Goal: Use online tool/utility: Utilize a website feature to perform a specific function

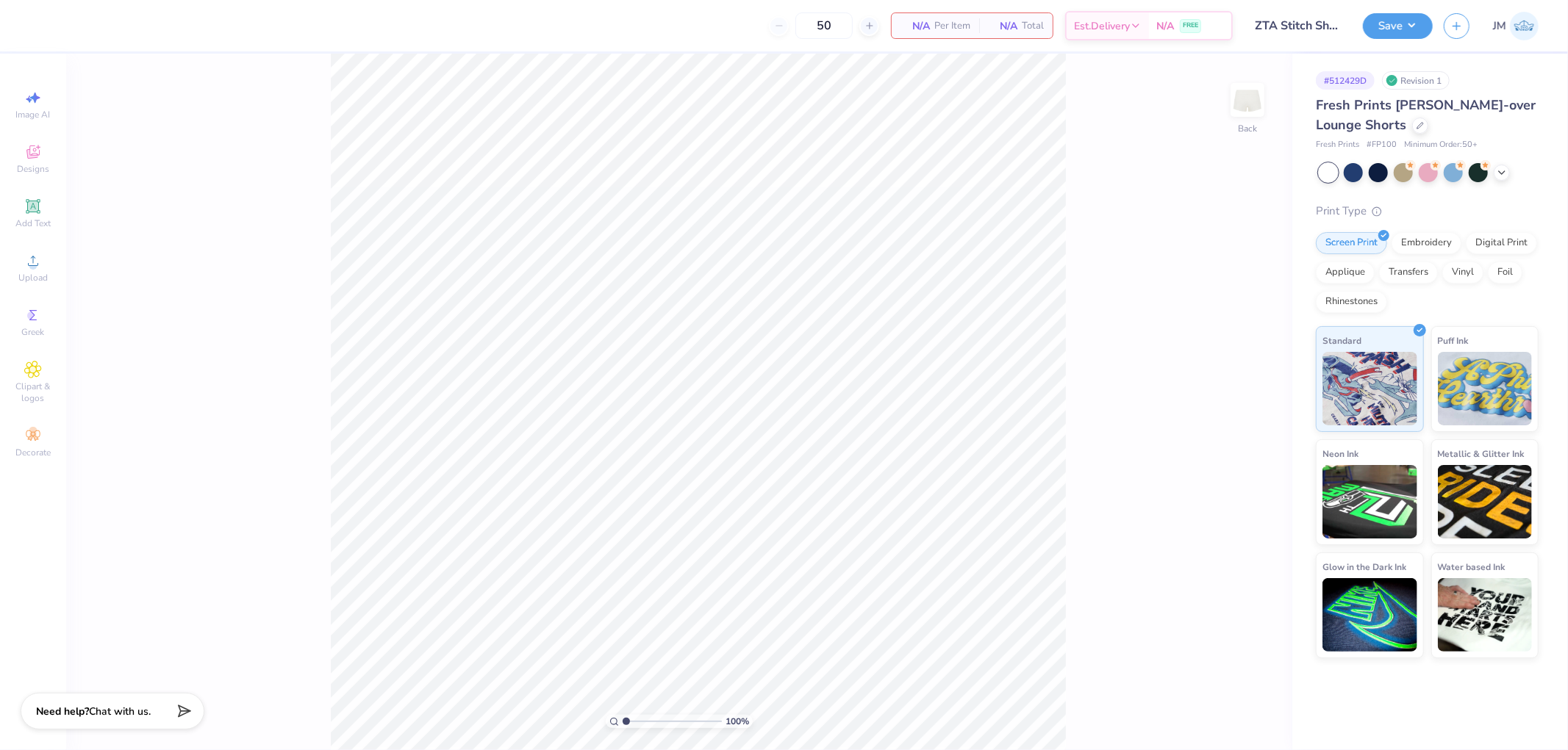
type input "50"
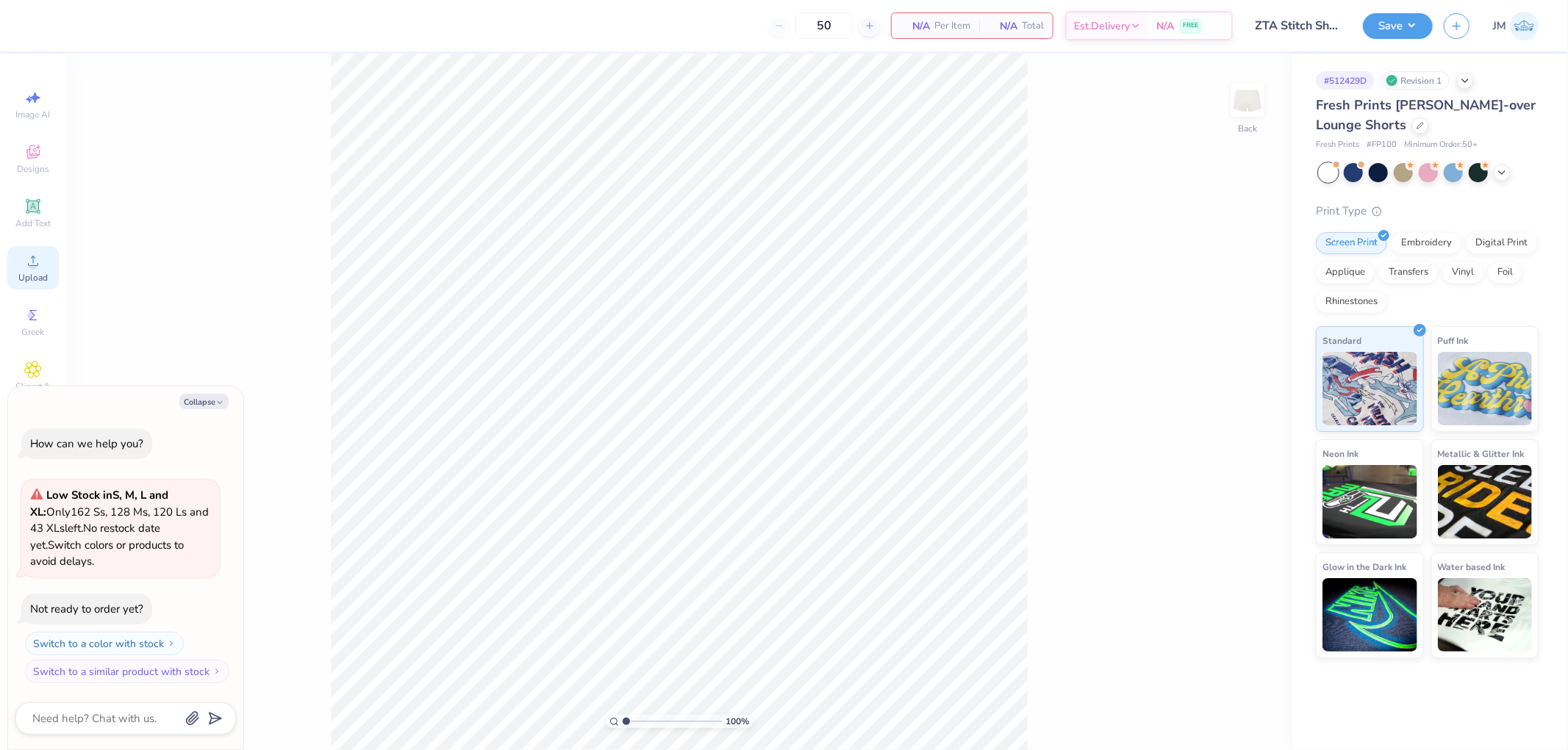
click at [46, 268] on div "Upload" at bounding box center [33, 268] width 52 height 44
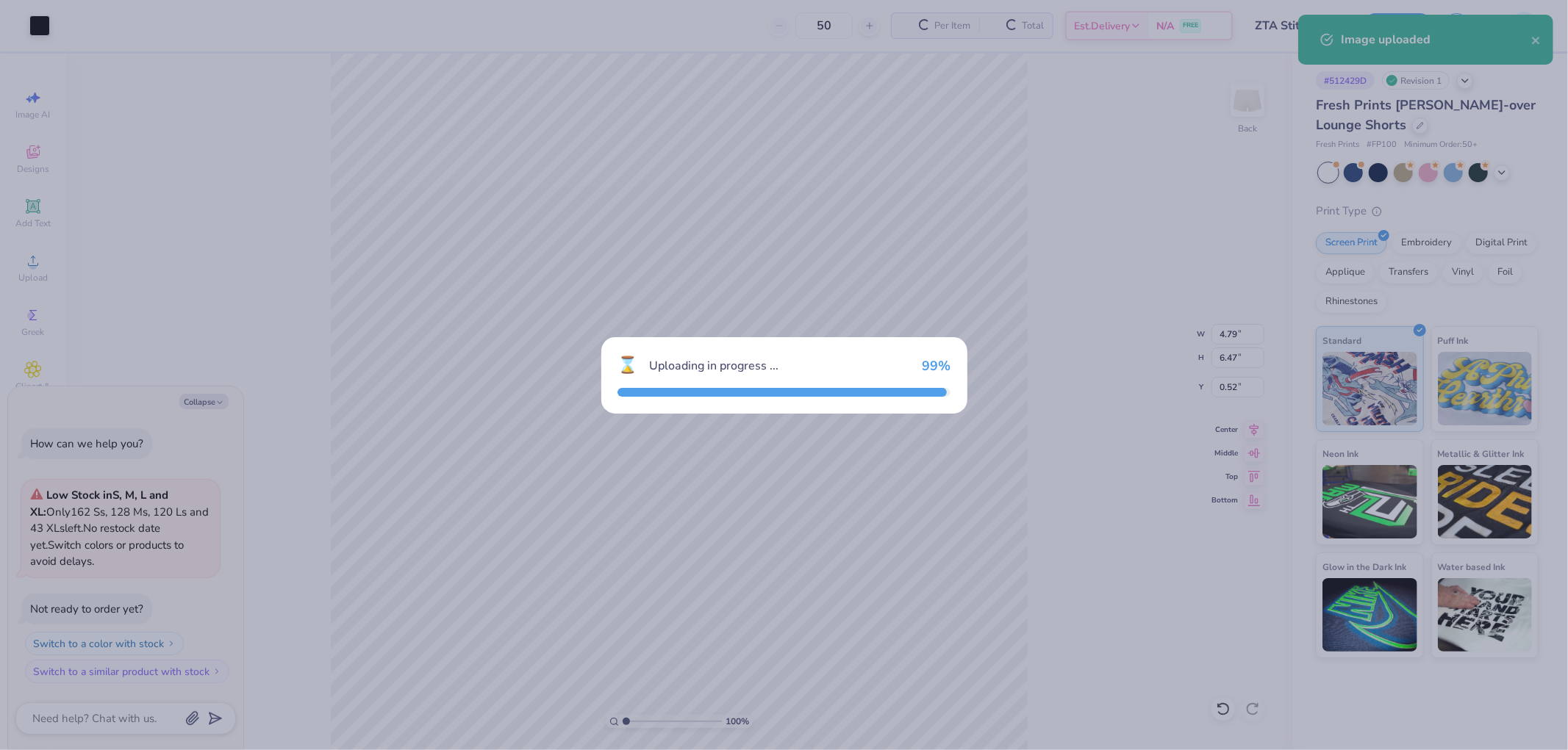
type textarea "x"
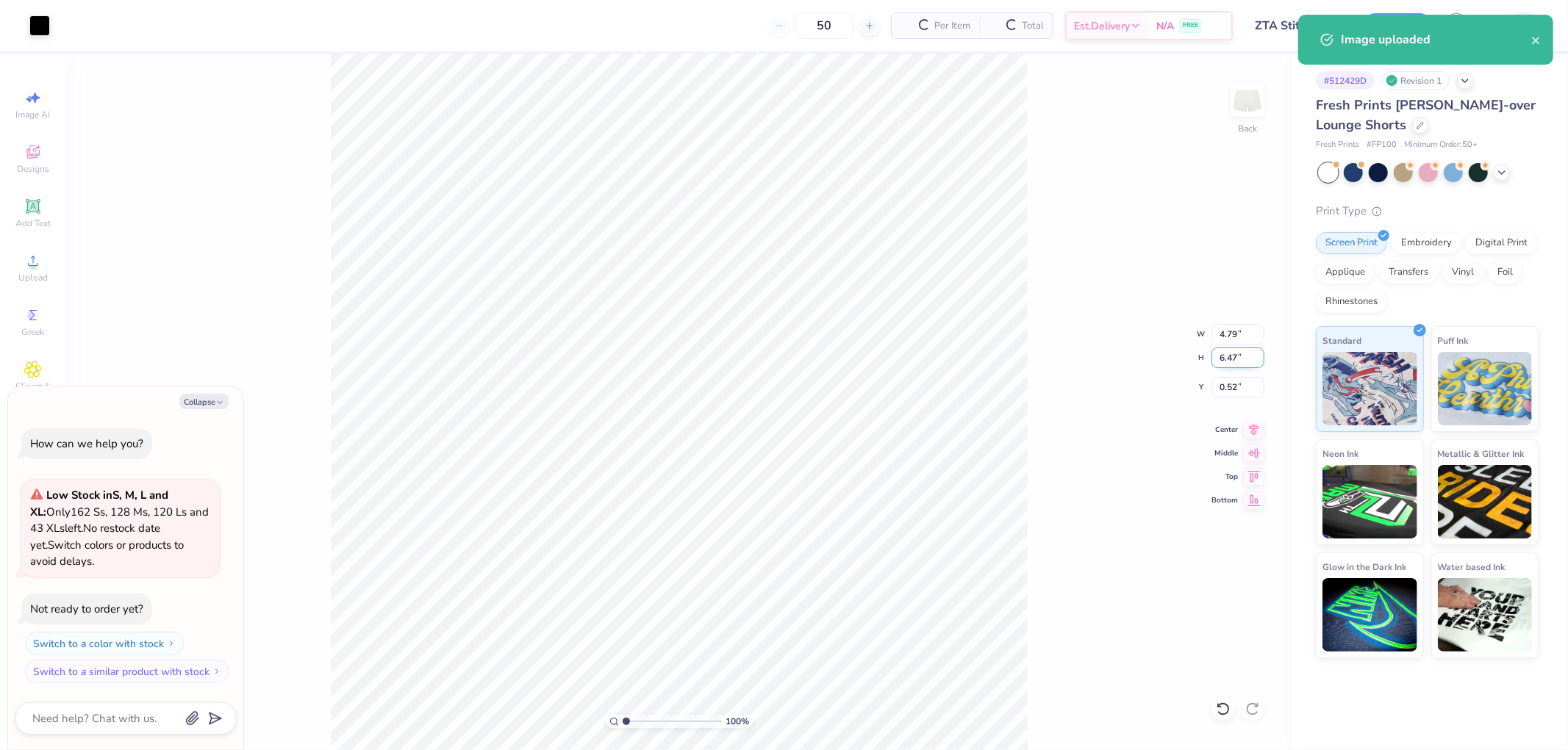
click at [1229, 357] on input "6.47" at bounding box center [1238, 357] width 53 height 21
type input "6"
type textarea "x"
type input "4.44"
type input "6.00"
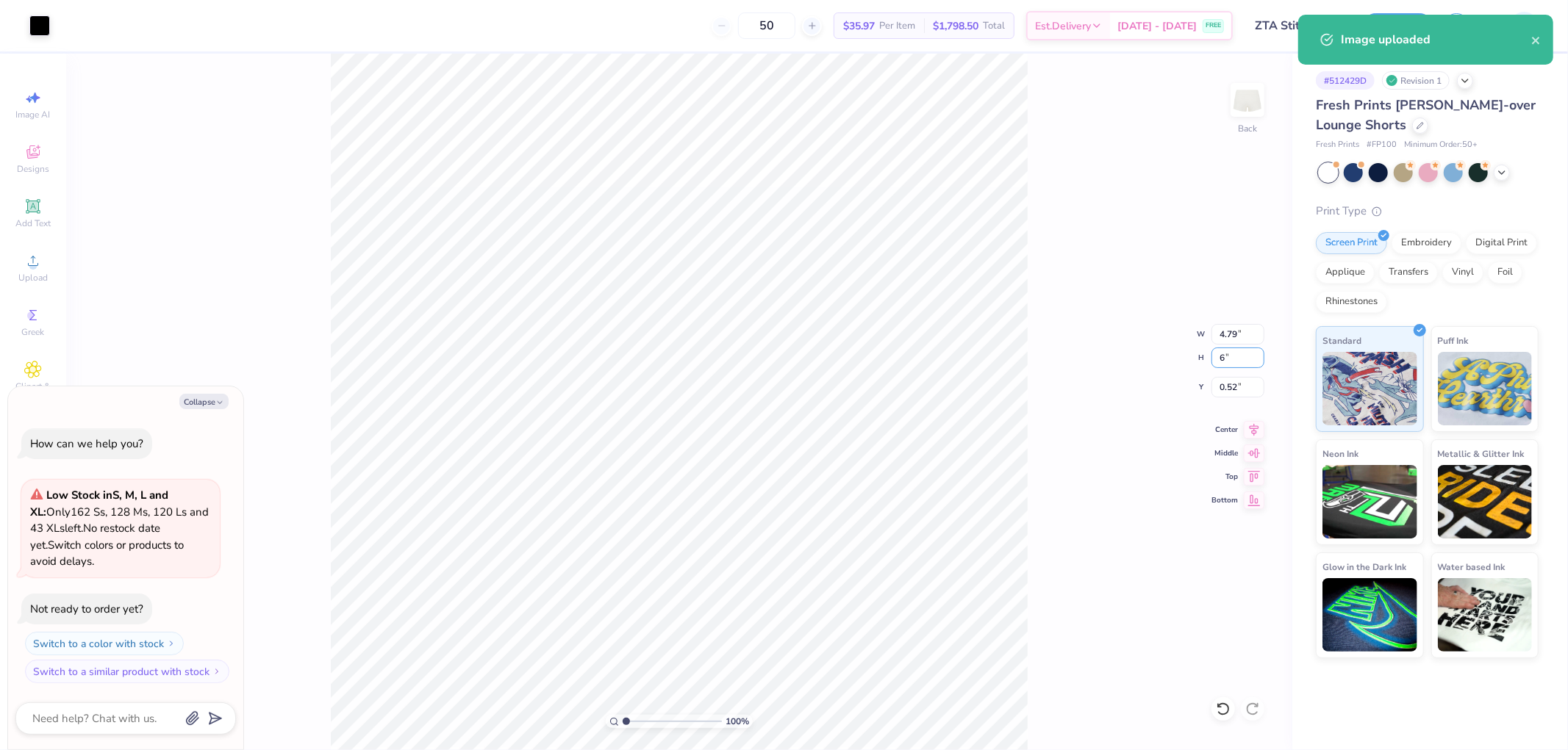
type input "0.75"
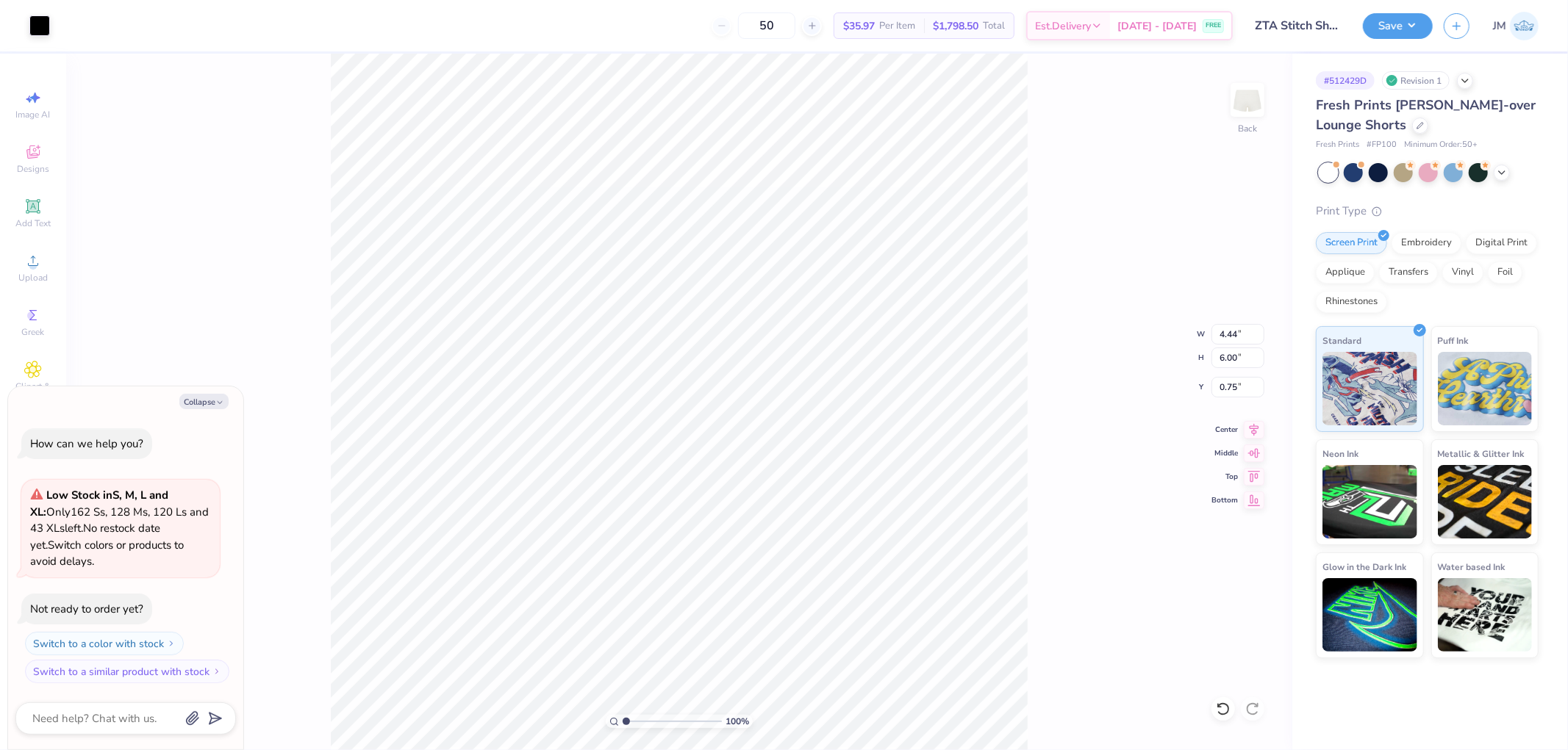
type textarea "x"
click at [1232, 387] on input "0.64" at bounding box center [1238, 387] width 53 height 21
type input "1"
type textarea "x"
type input "1.00"
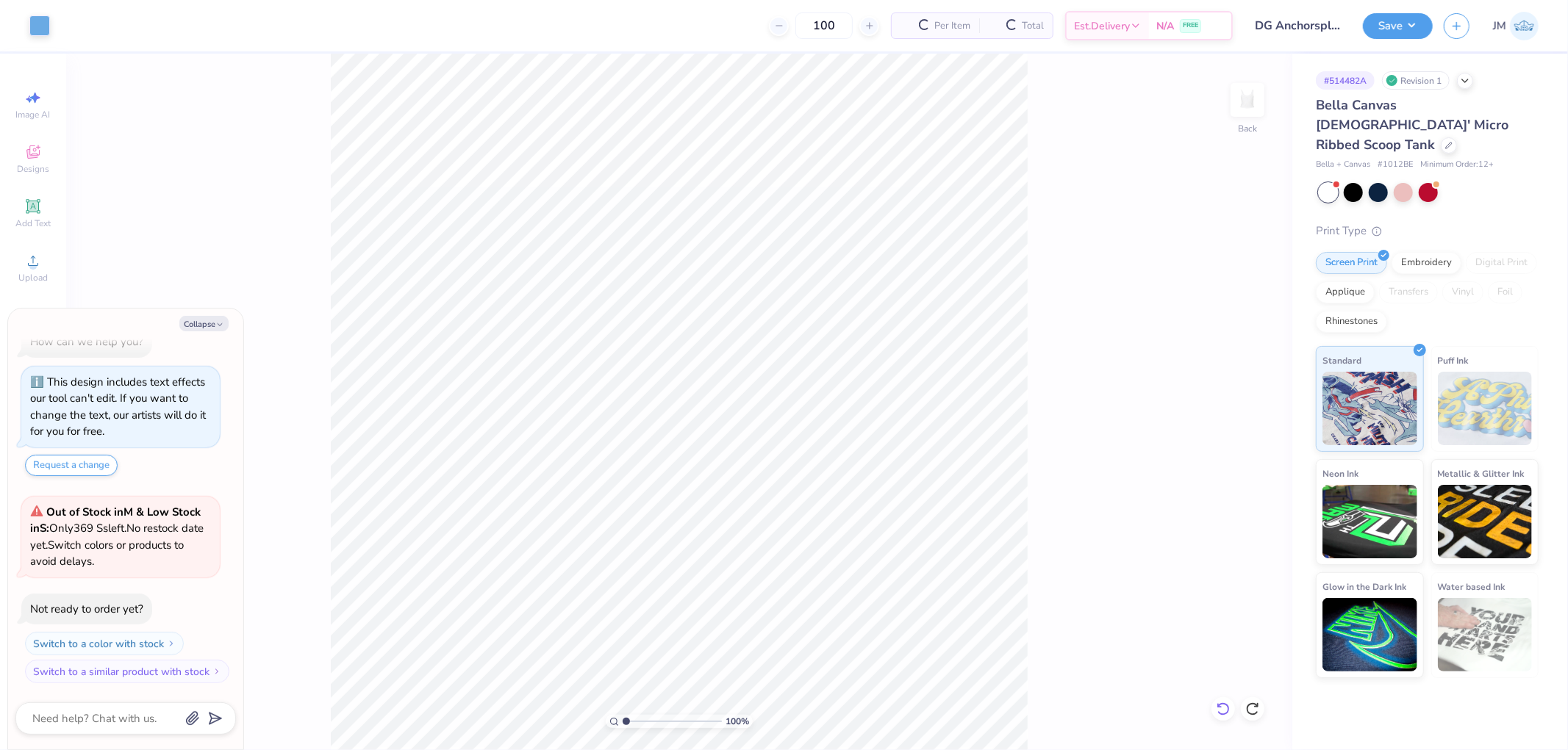
click at [1231, 710] on div at bounding box center [1224, 709] width 24 height 24
click at [1231, 710] on div "100 % Back" at bounding box center [679, 402] width 1226 height 696
click at [192, 323] on button "Collapse" at bounding box center [204, 323] width 50 height 16
type textarea "x"
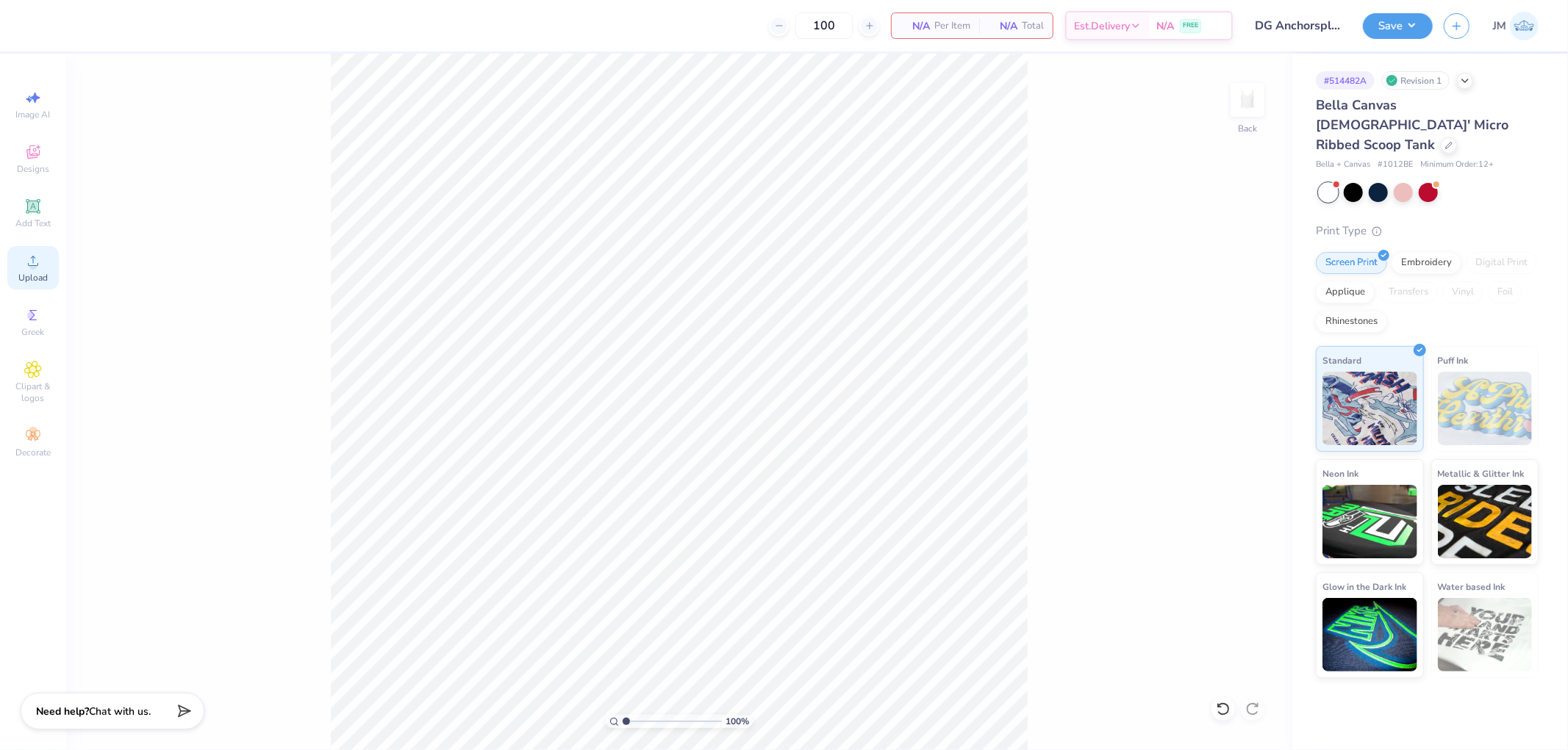
click at [22, 268] on div "Upload" at bounding box center [33, 268] width 52 height 44
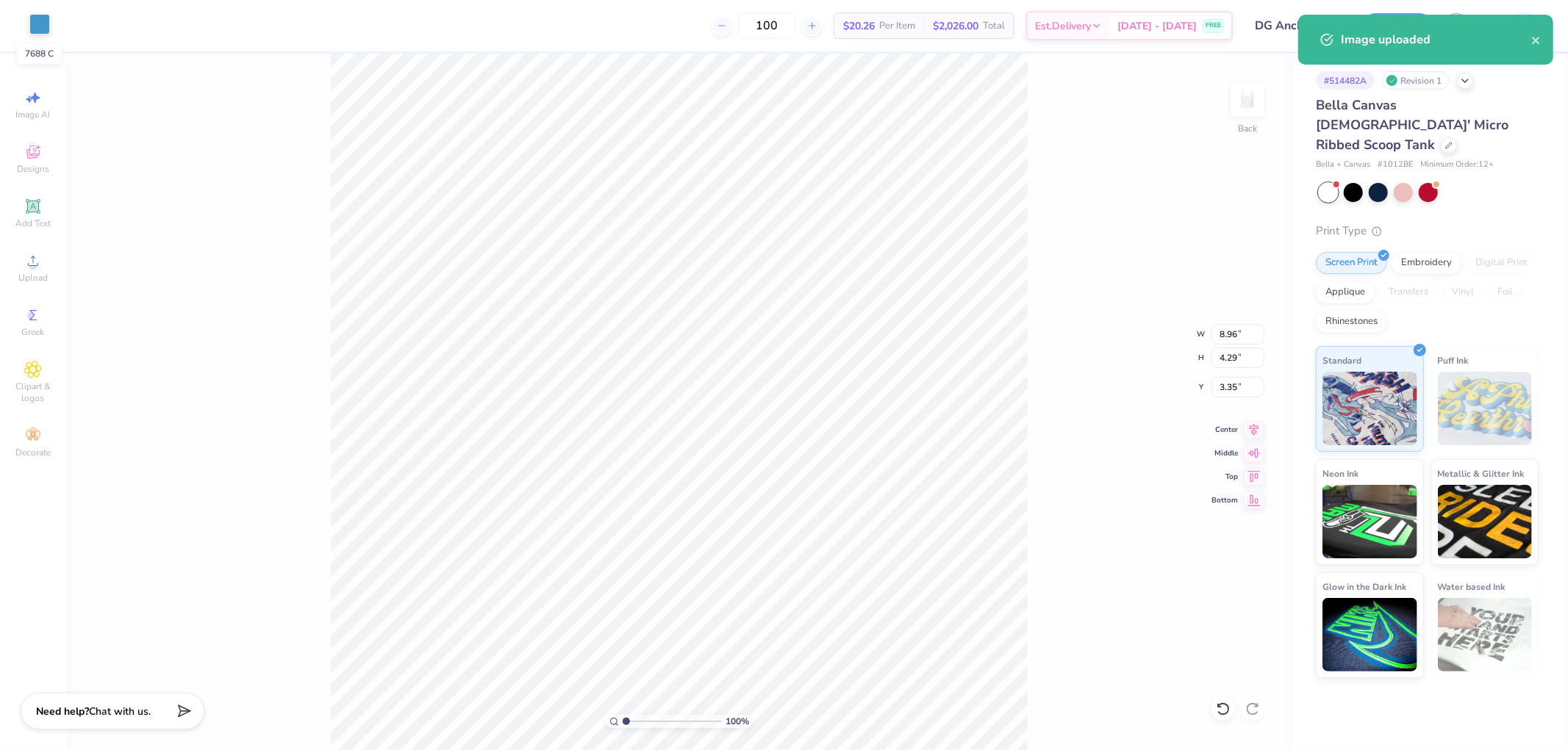
click at [39, 22] on div at bounding box center [40, 24] width 21 height 21
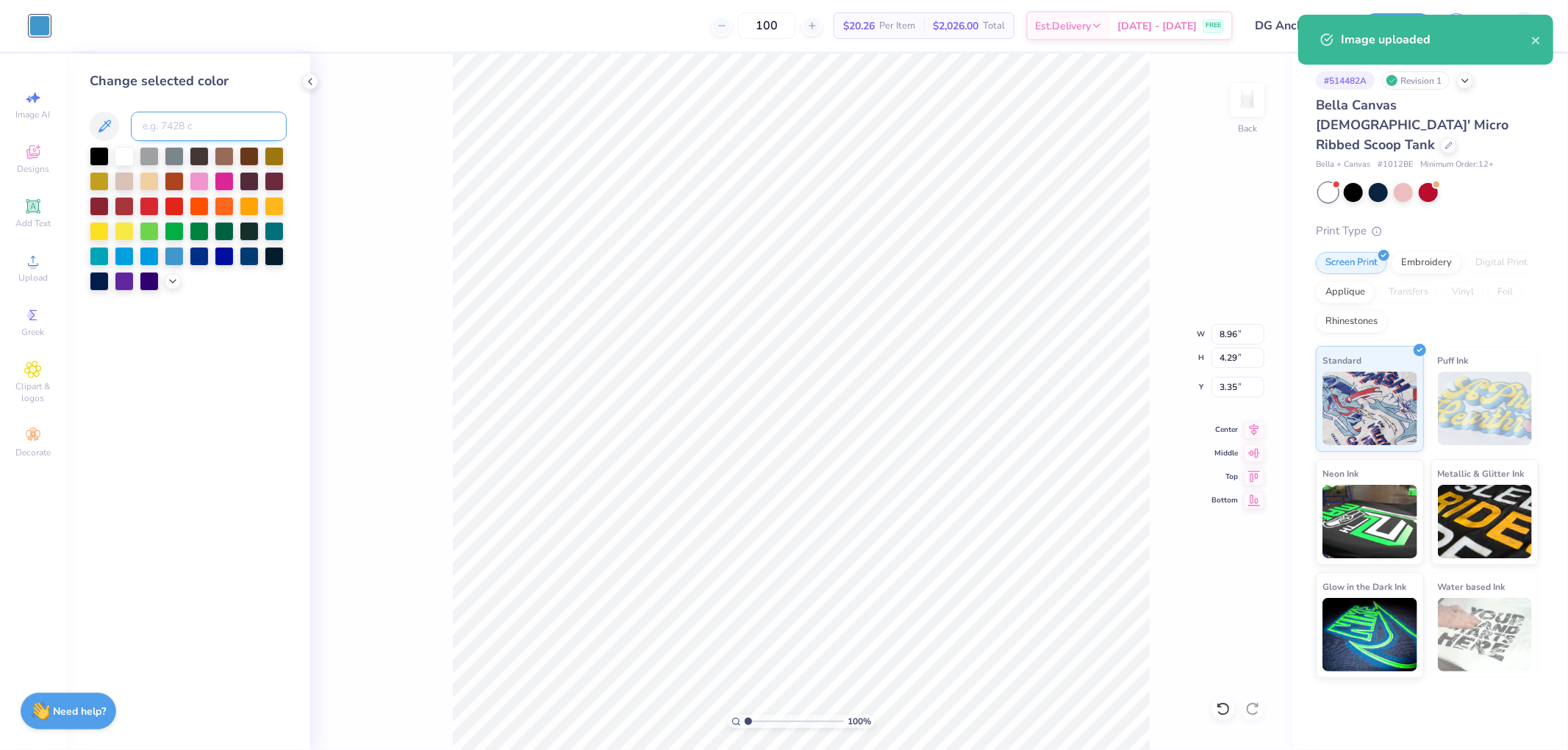
click at [168, 129] on input at bounding box center [208, 127] width 156 height 30
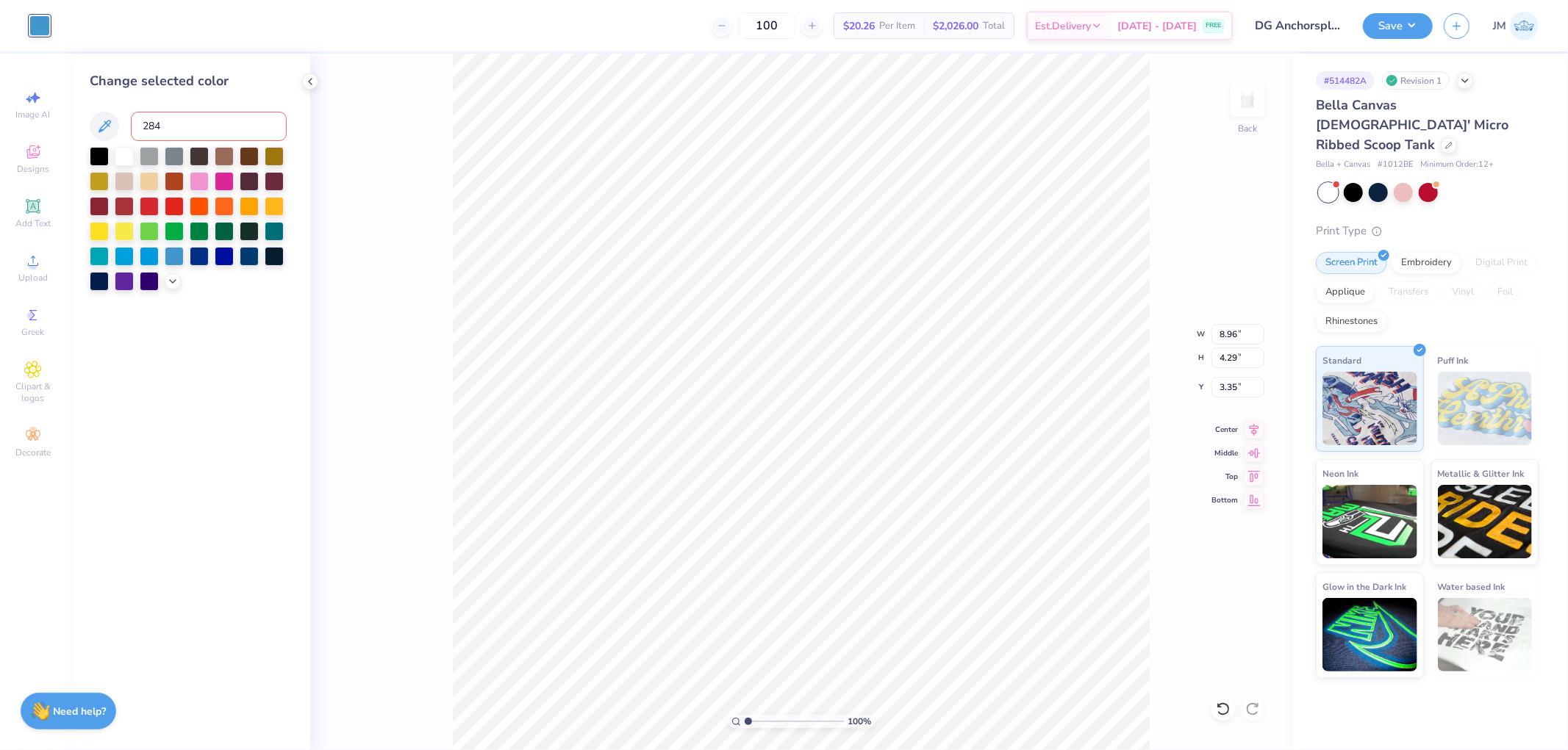
type input "284"
click at [1226, 335] on input "8.96" at bounding box center [1238, 334] width 53 height 21
type input "7.88"
type input "3.78"
type input "3.61"
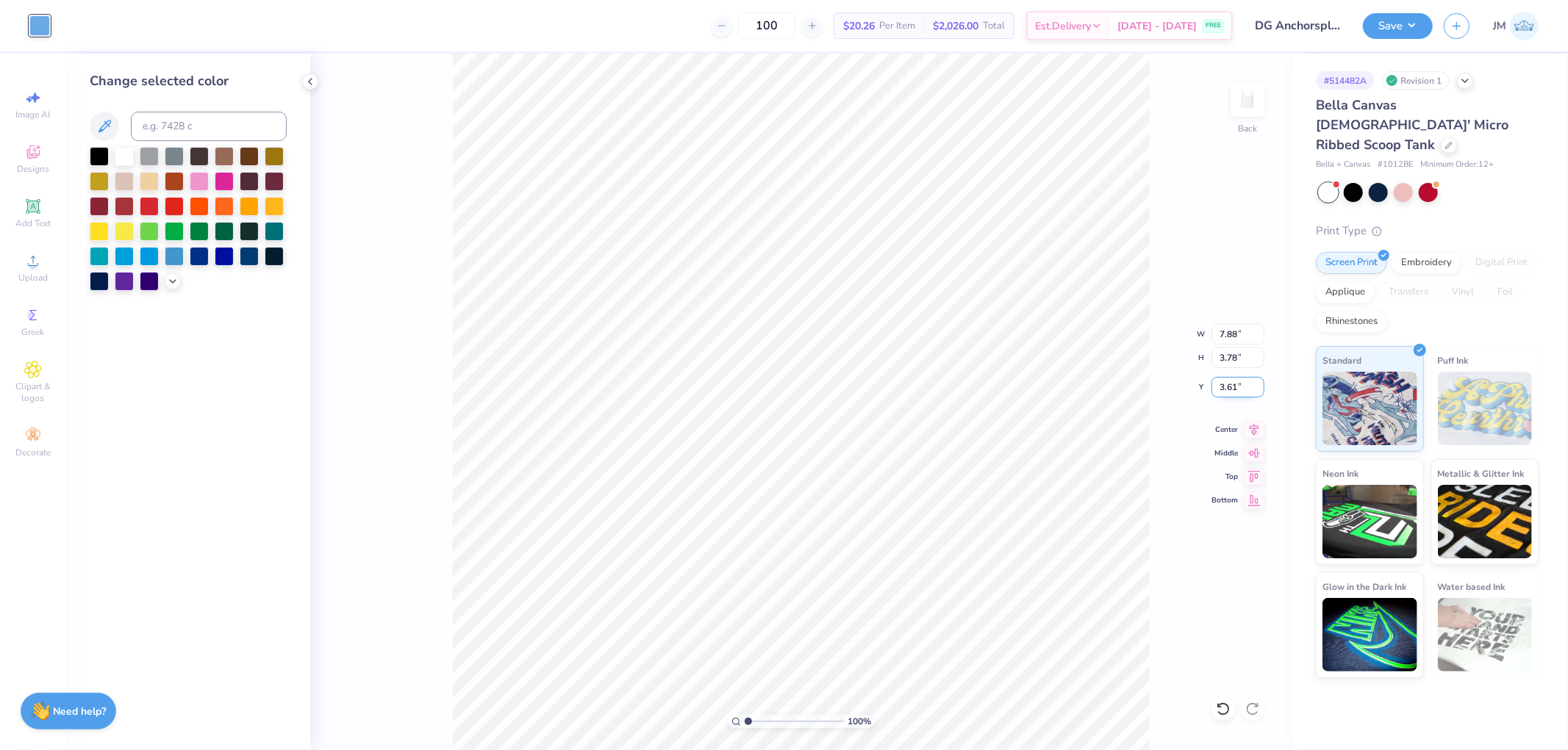
click at [1226, 397] on input "3.61" at bounding box center [1238, 387] width 53 height 21
type input "0.50"
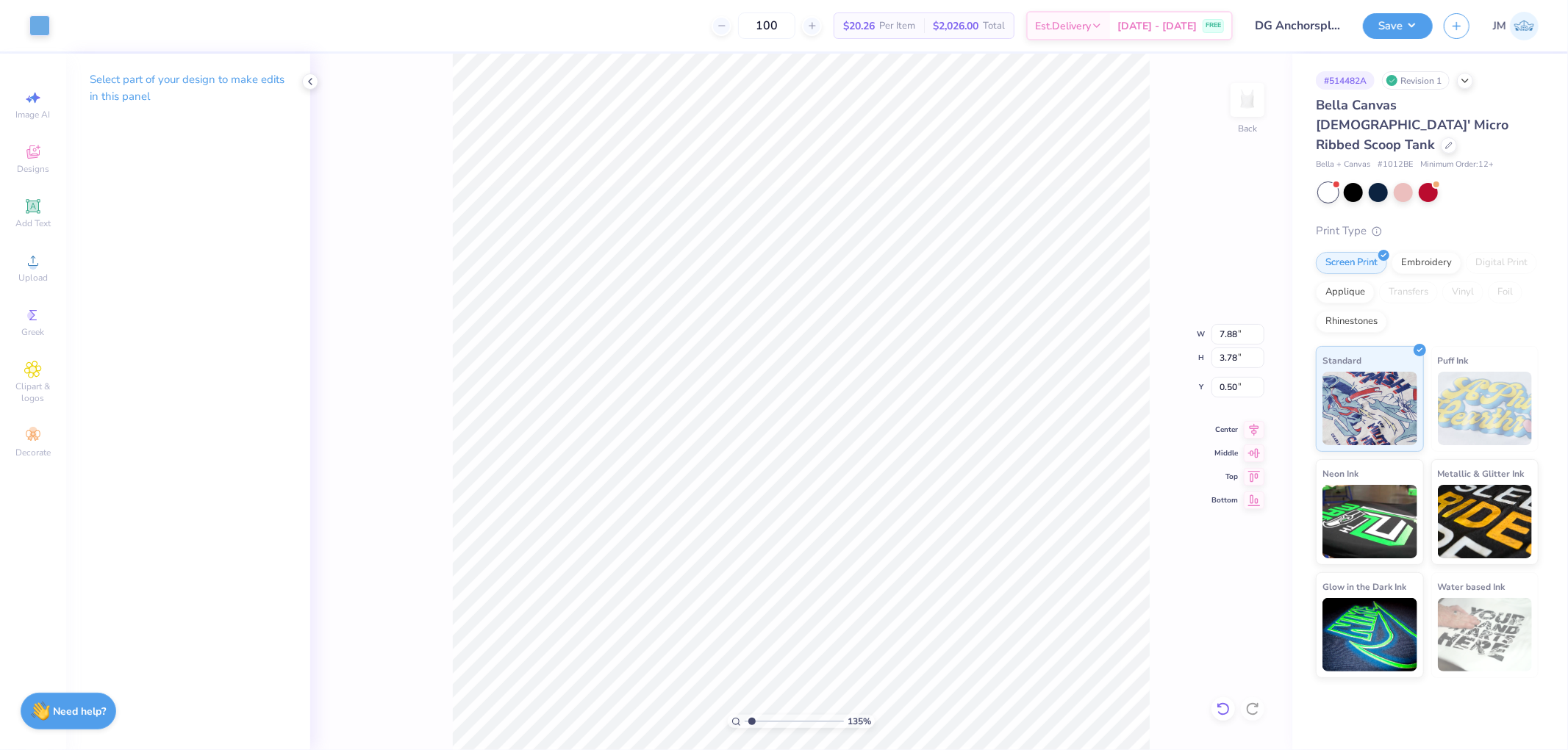
click at [1223, 710] on icon at bounding box center [1223, 708] width 15 height 15
type input "1.34506796022906"
type input "3.61"
click at [1223, 710] on icon at bounding box center [1223, 708] width 15 height 15
type input "1.34506796022906"
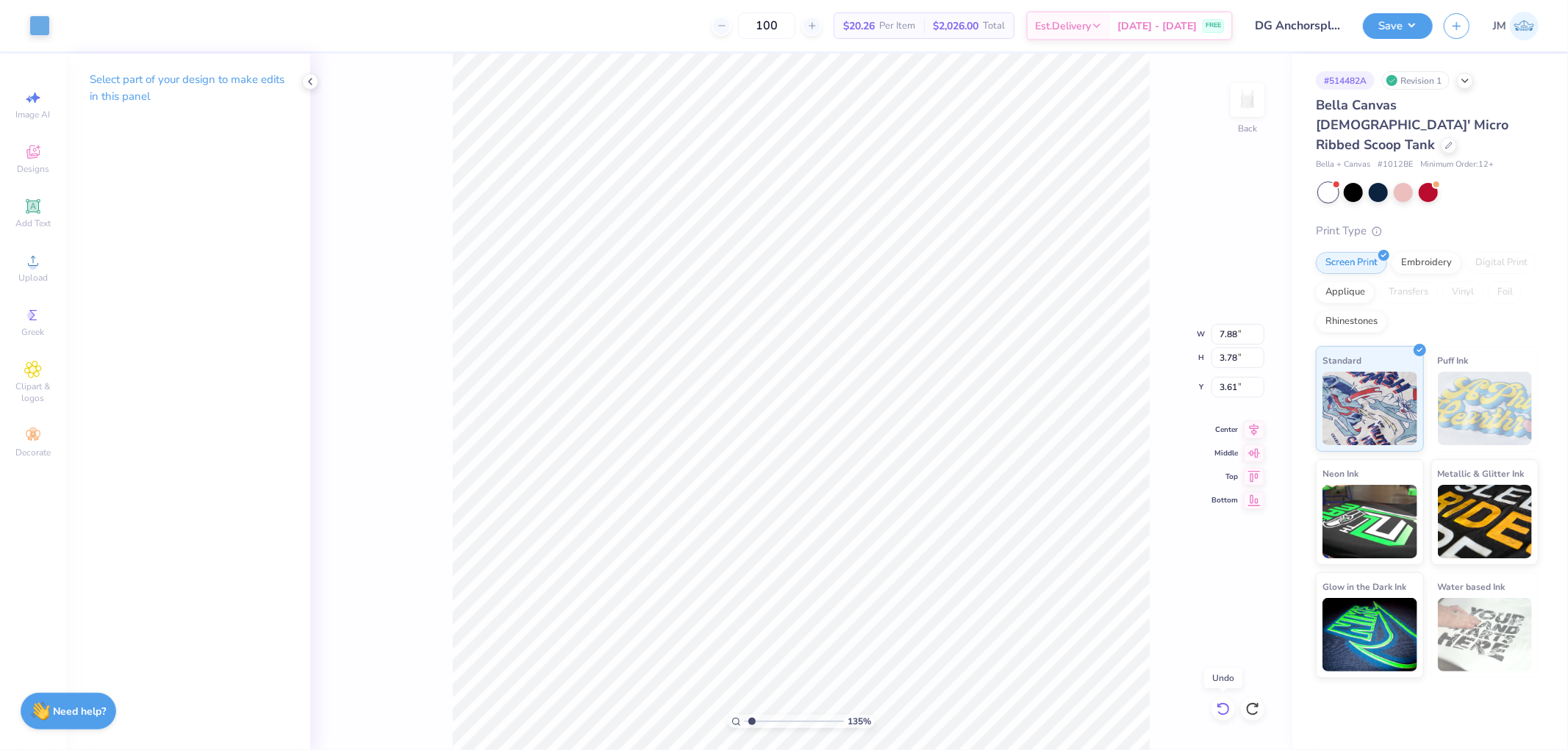
type input "8.96"
type input "4.29"
type input "3.35"
click at [1223, 710] on icon at bounding box center [1223, 708] width 15 height 15
click at [1226, 710] on icon at bounding box center [1223, 708] width 15 height 15
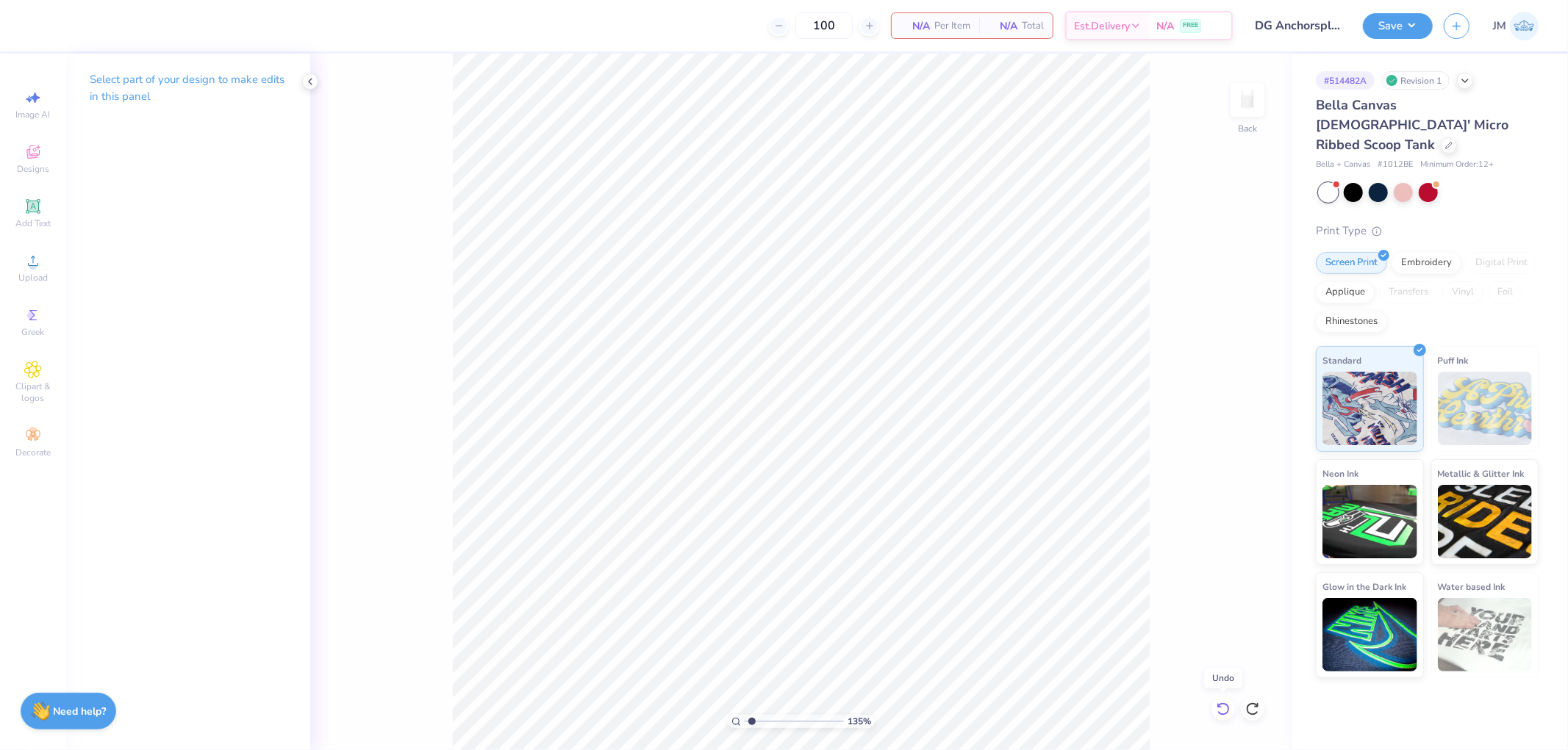
click at [1226, 710] on icon at bounding box center [1223, 708] width 15 height 15
click at [1246, 700] on div at bounding box center [1252, 709] width 24 height 24
click at [1250, 706] on icon at bounding box center [1252, 708] width 15 height 15
click at [1251, 707] on icon at bounding box center [1252, 708] width 15 height 15
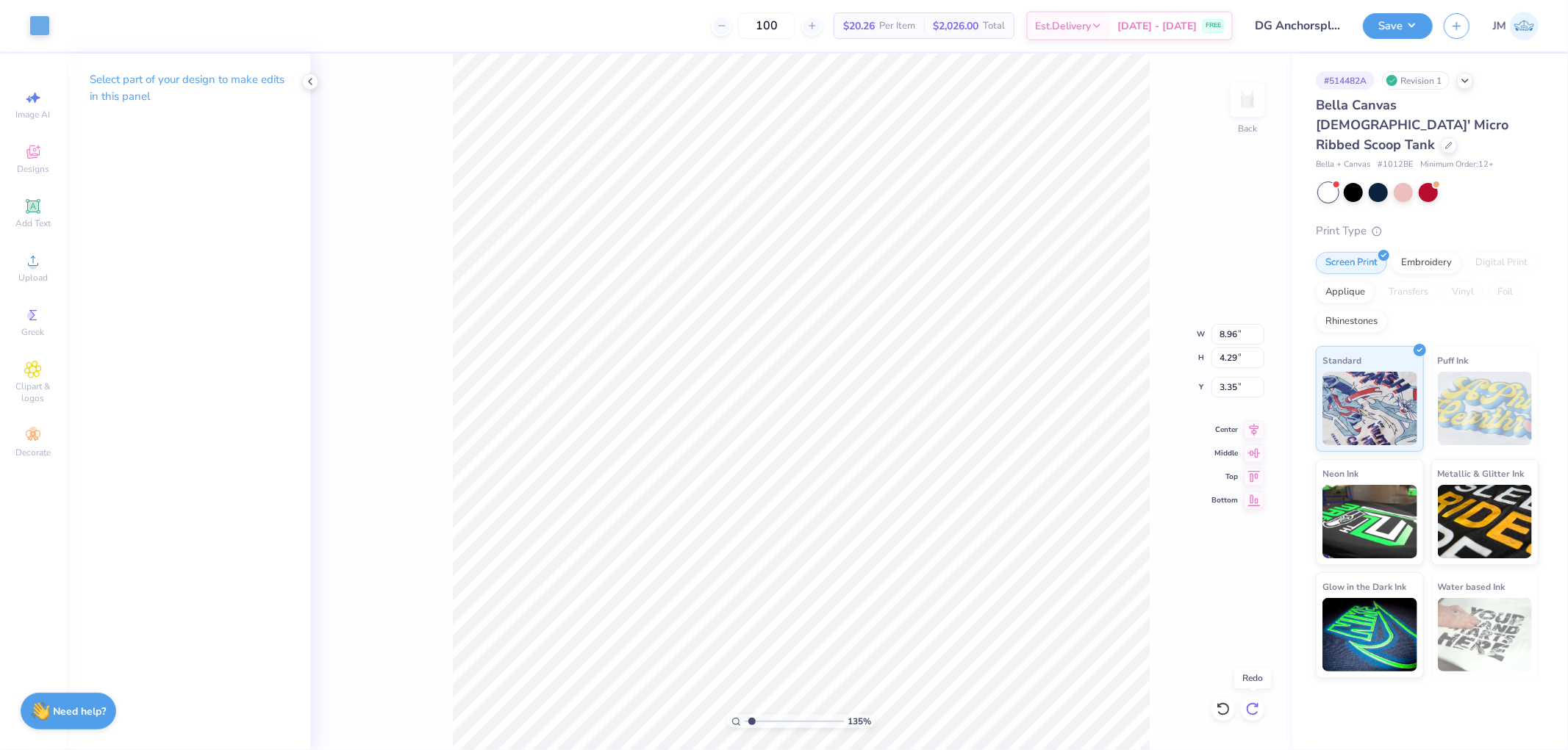
type input "1.34506796022906"
type input "7.88"
type input "3.78"
type input "3.61"
click at [1251, 707] on icon at bounding box center [1252, 708] width 15 height 15
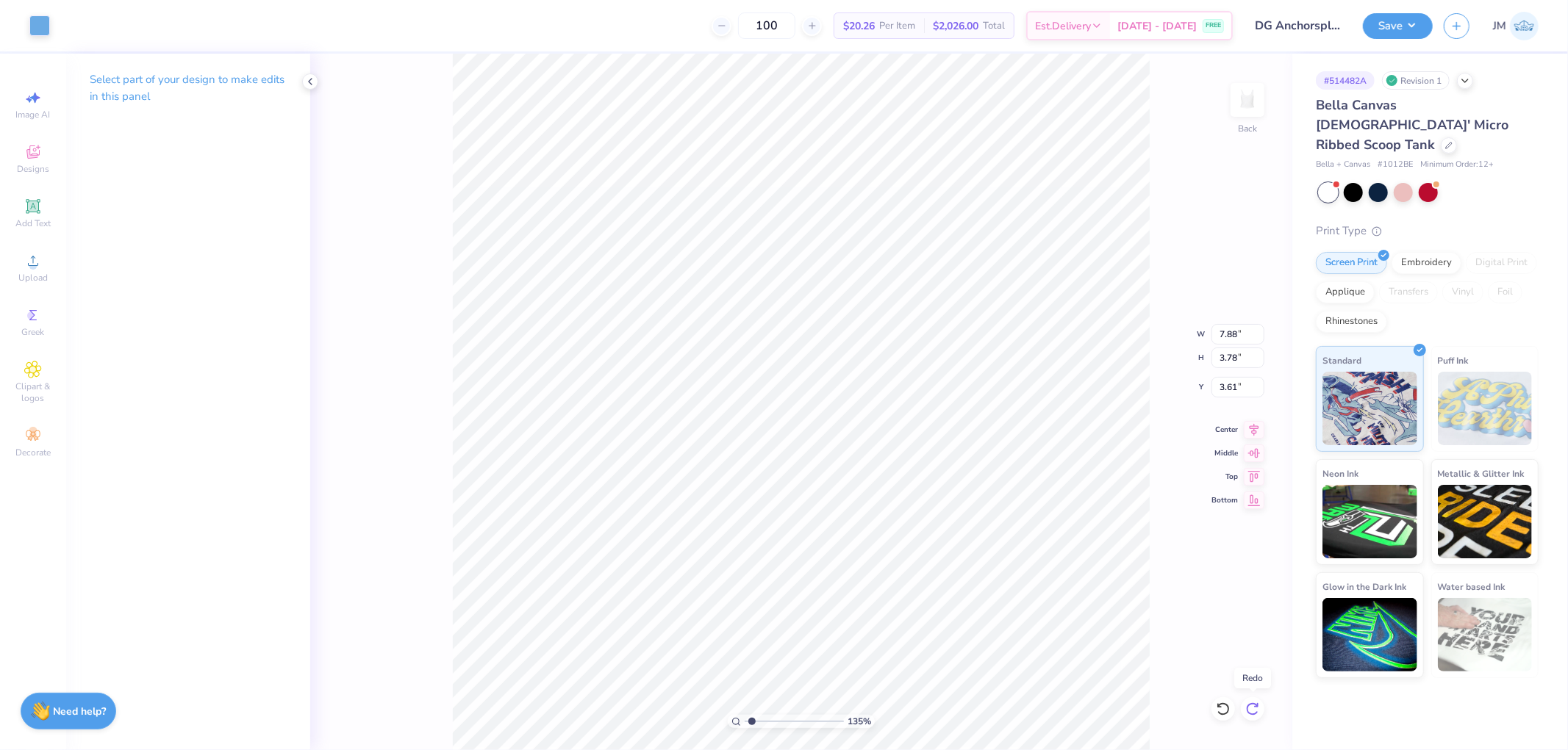
type input "1.34506796022906"
type input "0.50"
type input "1"
click at [1416, 24] on button "Save" at bounding box center [1397, 24] width 69 height 26
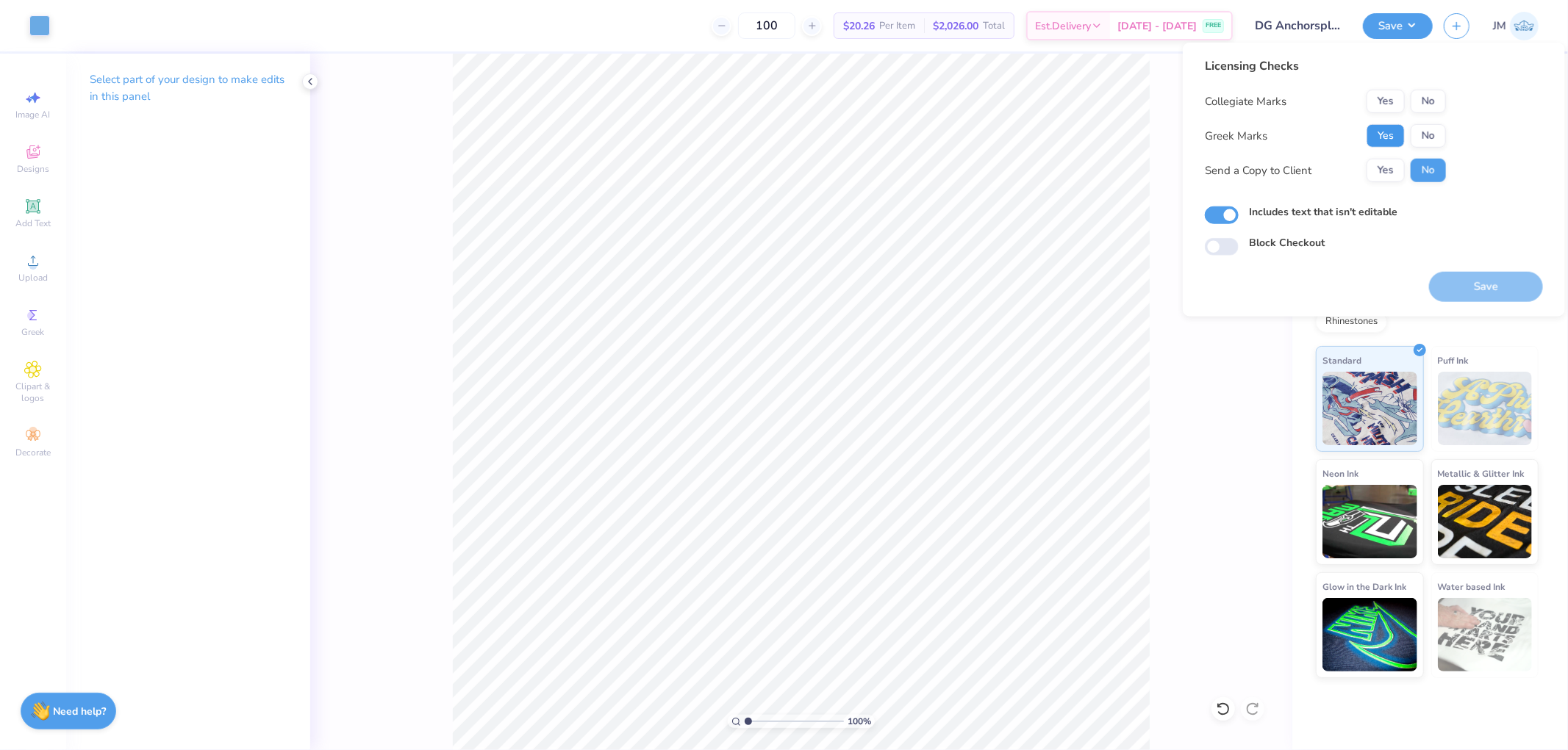
click at [1400, 127] on button "Yes" at bounding box center [1385, 136] width 39 height 24
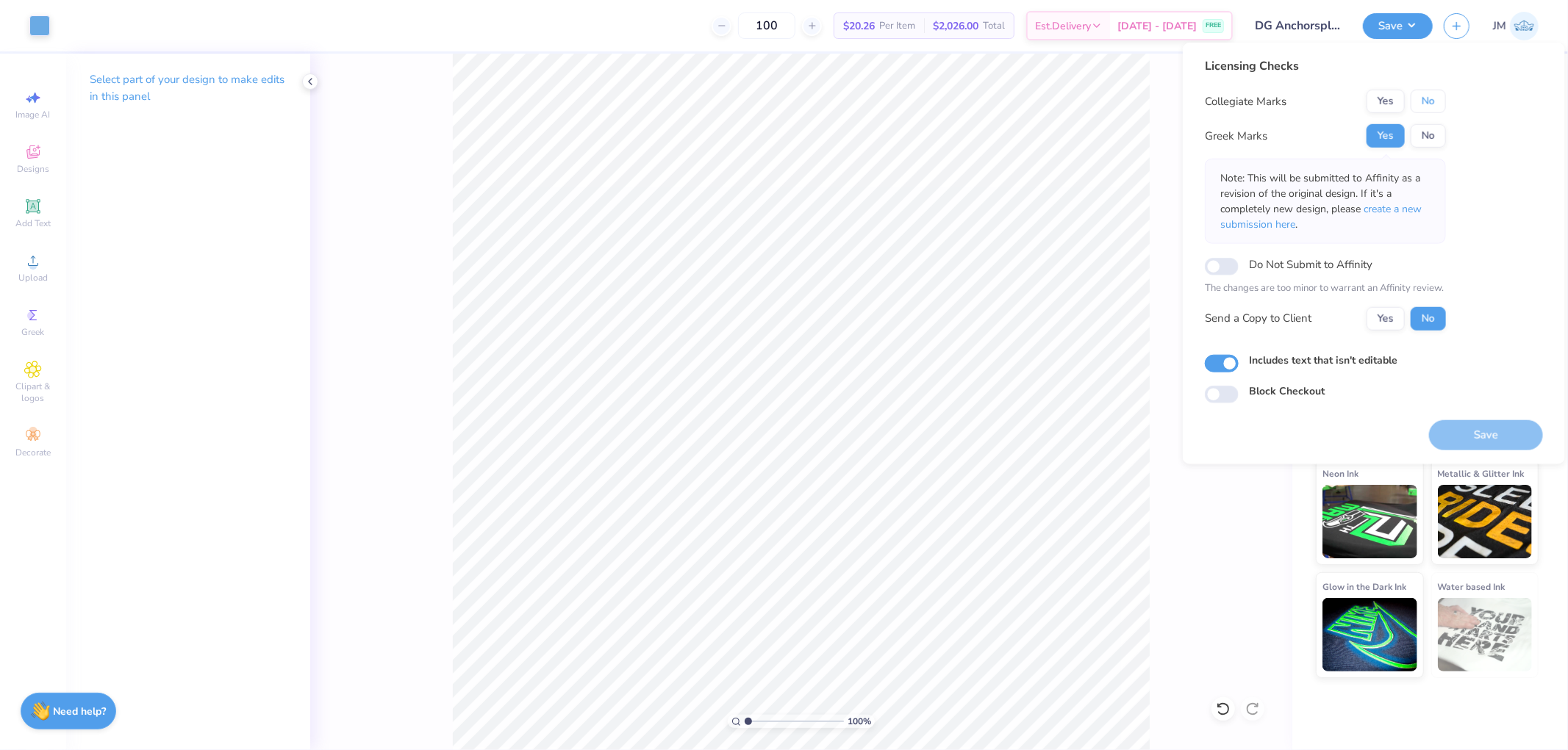
click at [1424, 106] on button "No" at bounding box center [1428, 101] width 36 height 24
click at [1398, 209] on span "create a new submission here" at bounding box center [1321, 217] width 201 height 30
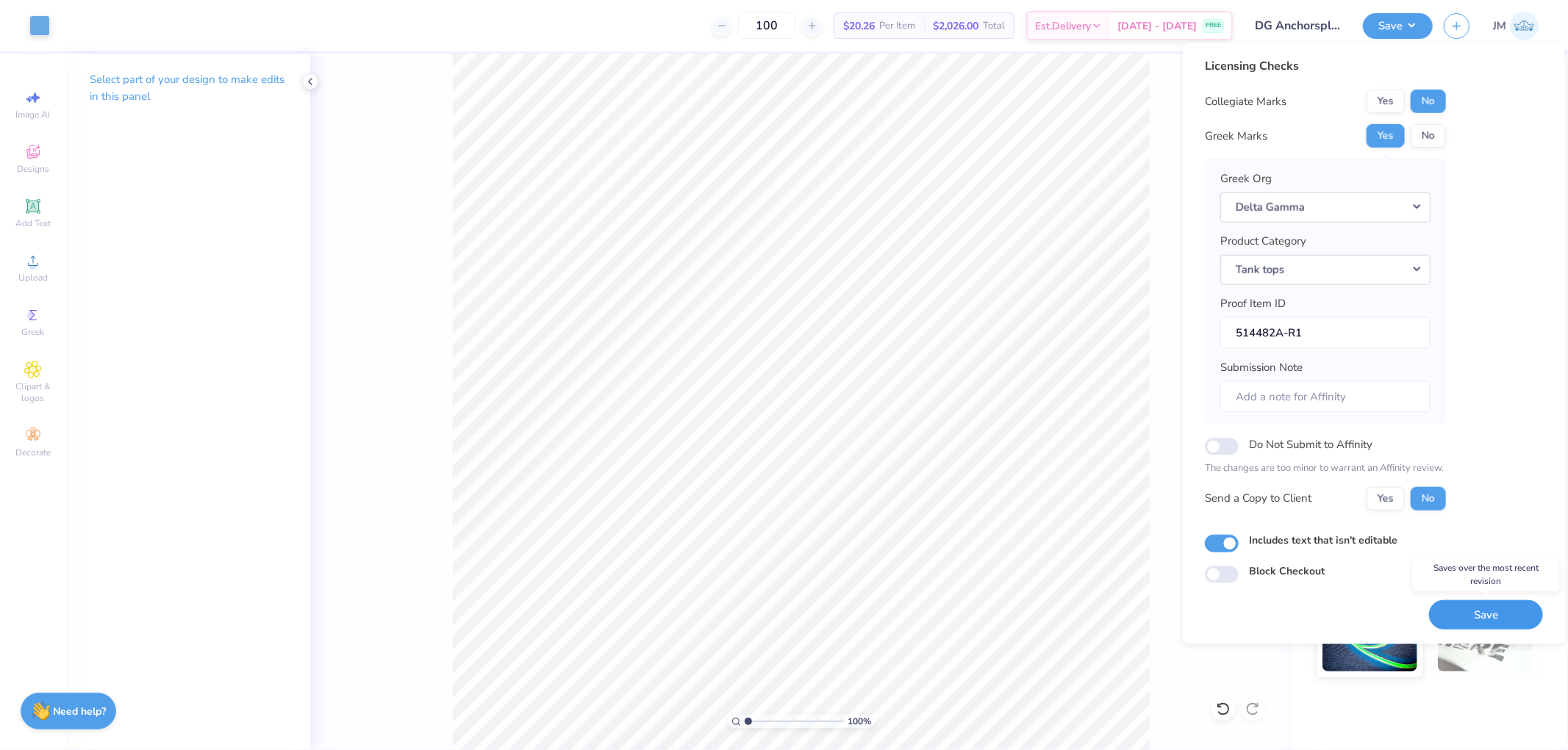
click at [1456, 622] on button "Save" at bounding box center [1486, 614] width 114 height 30
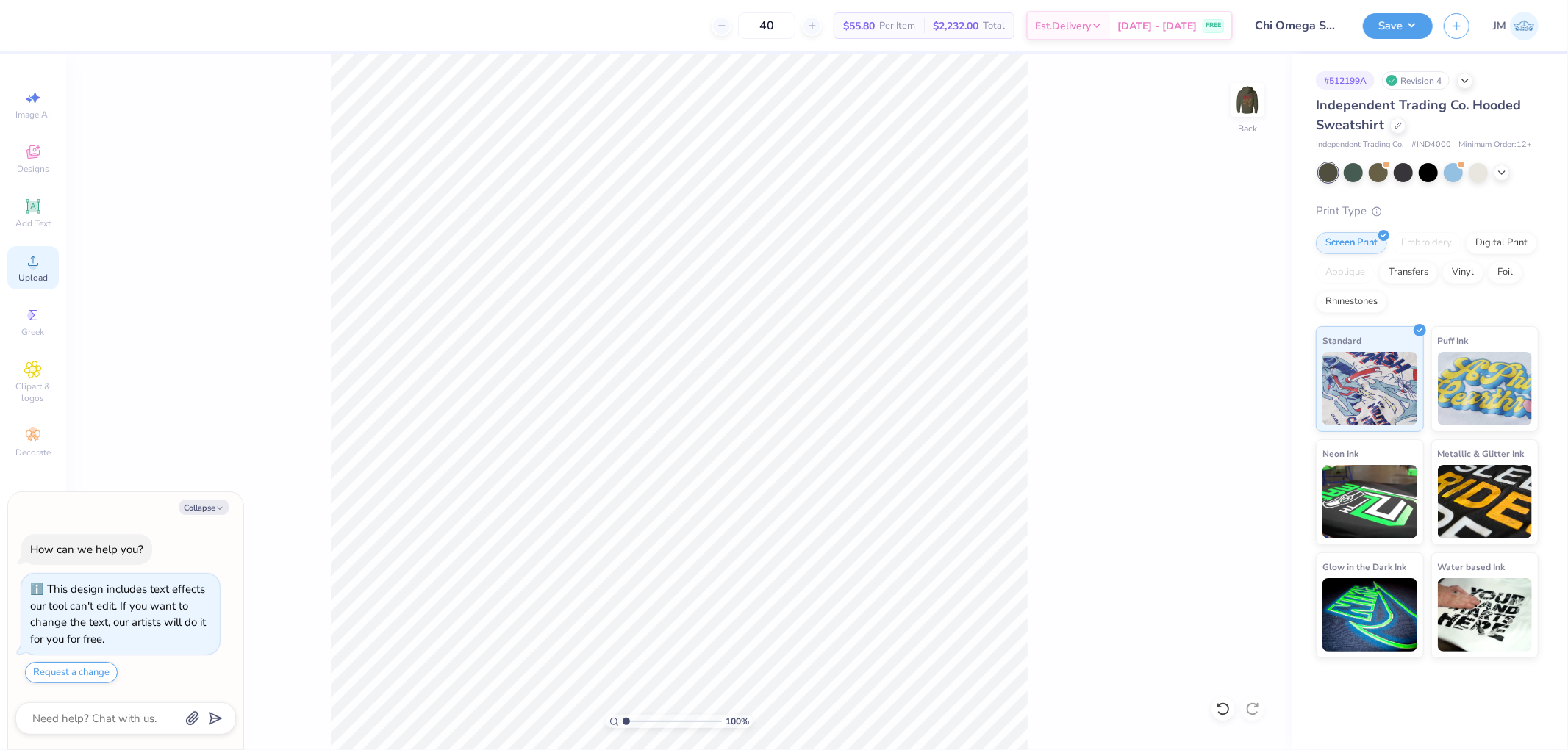
click at [44, 284] on span "Upload" at bounding box center [34, 278] width 30 height 12
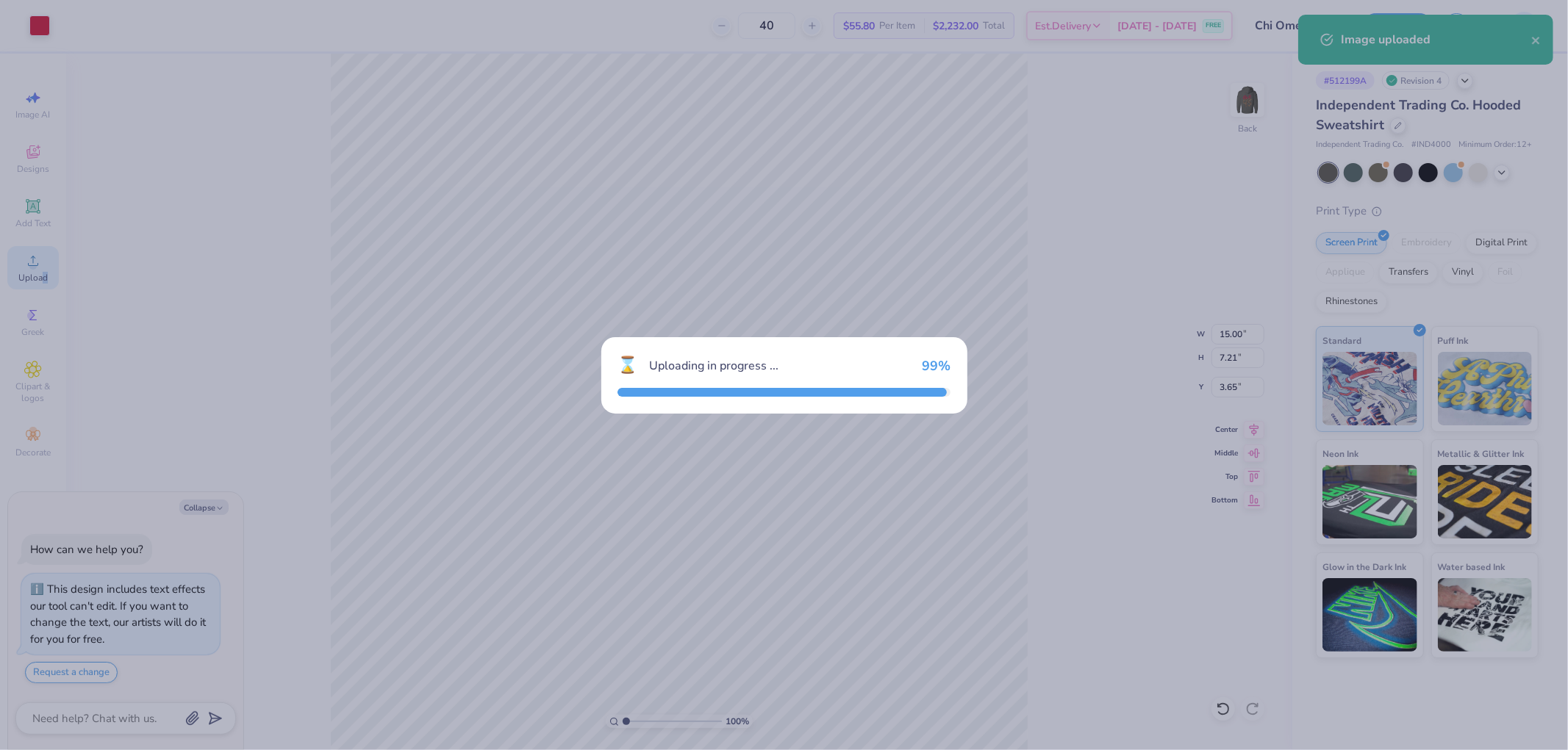
type textarea "x"
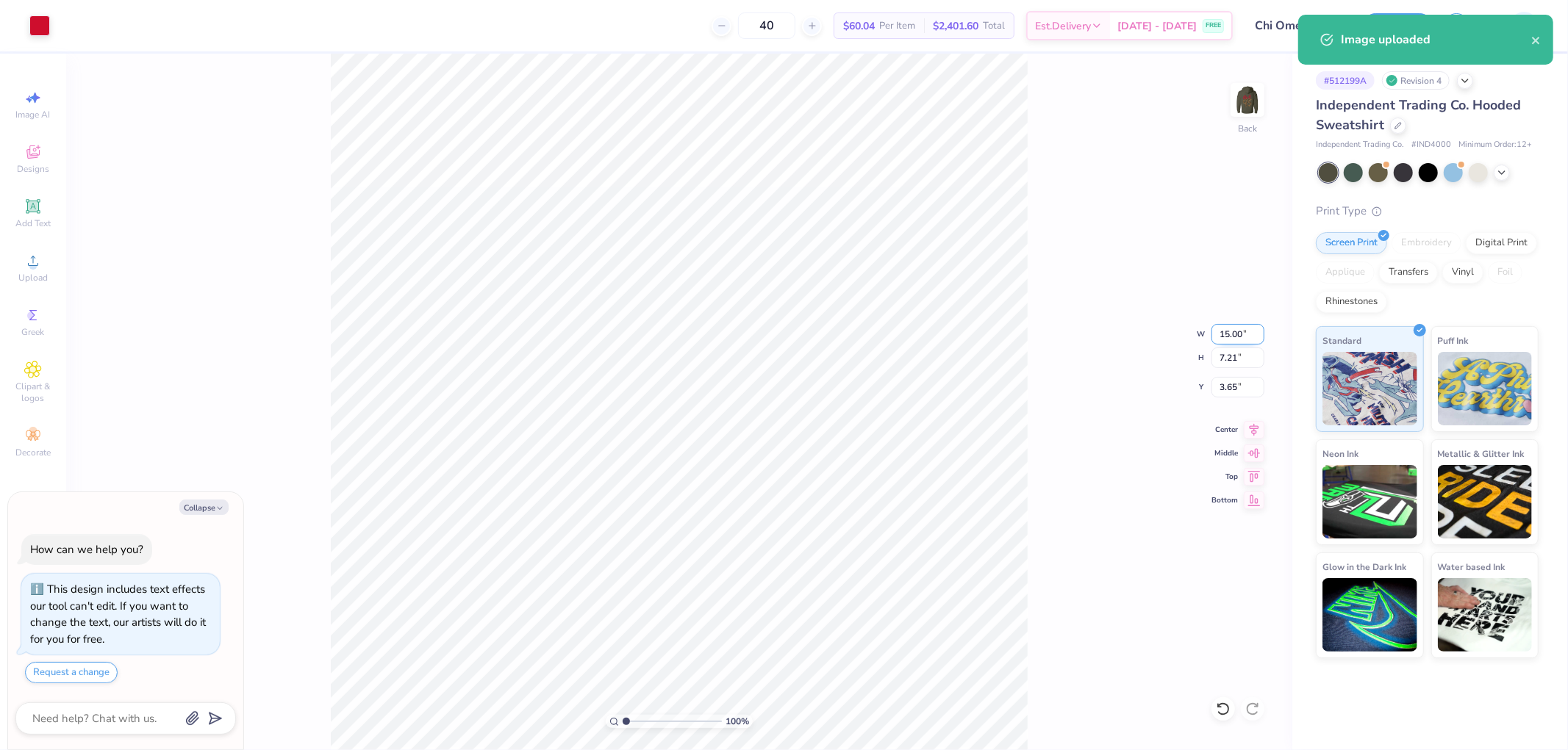
click at [1240, 333] on input "15.00" at bounding box center [1238, 334] width 53 height 21
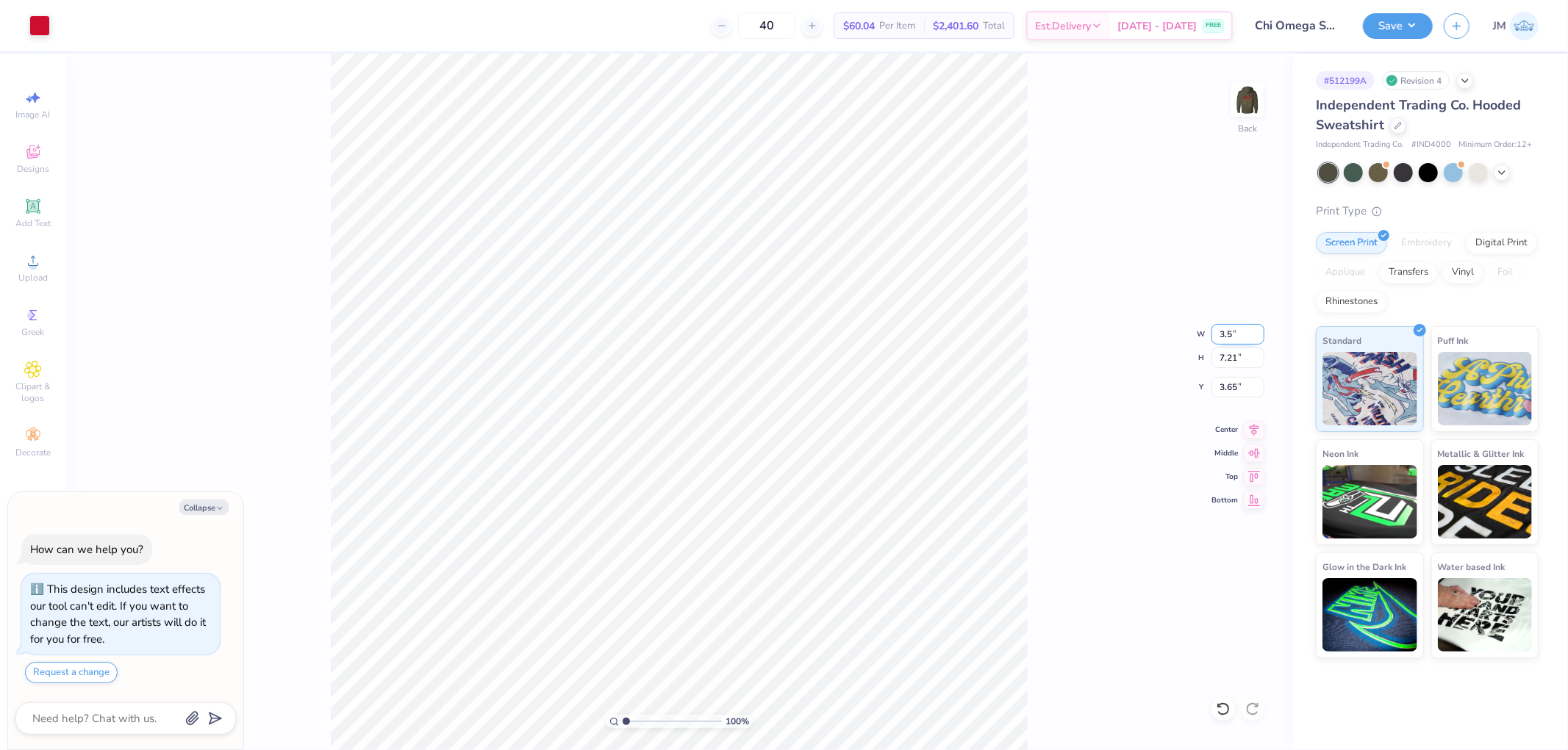
type input "3.5"
type textarea "x"
type input "3.50"
type input "1.68"
click at [1238, 377] on input "6.41" at bounding box center [1238, 387] width 53 height 21
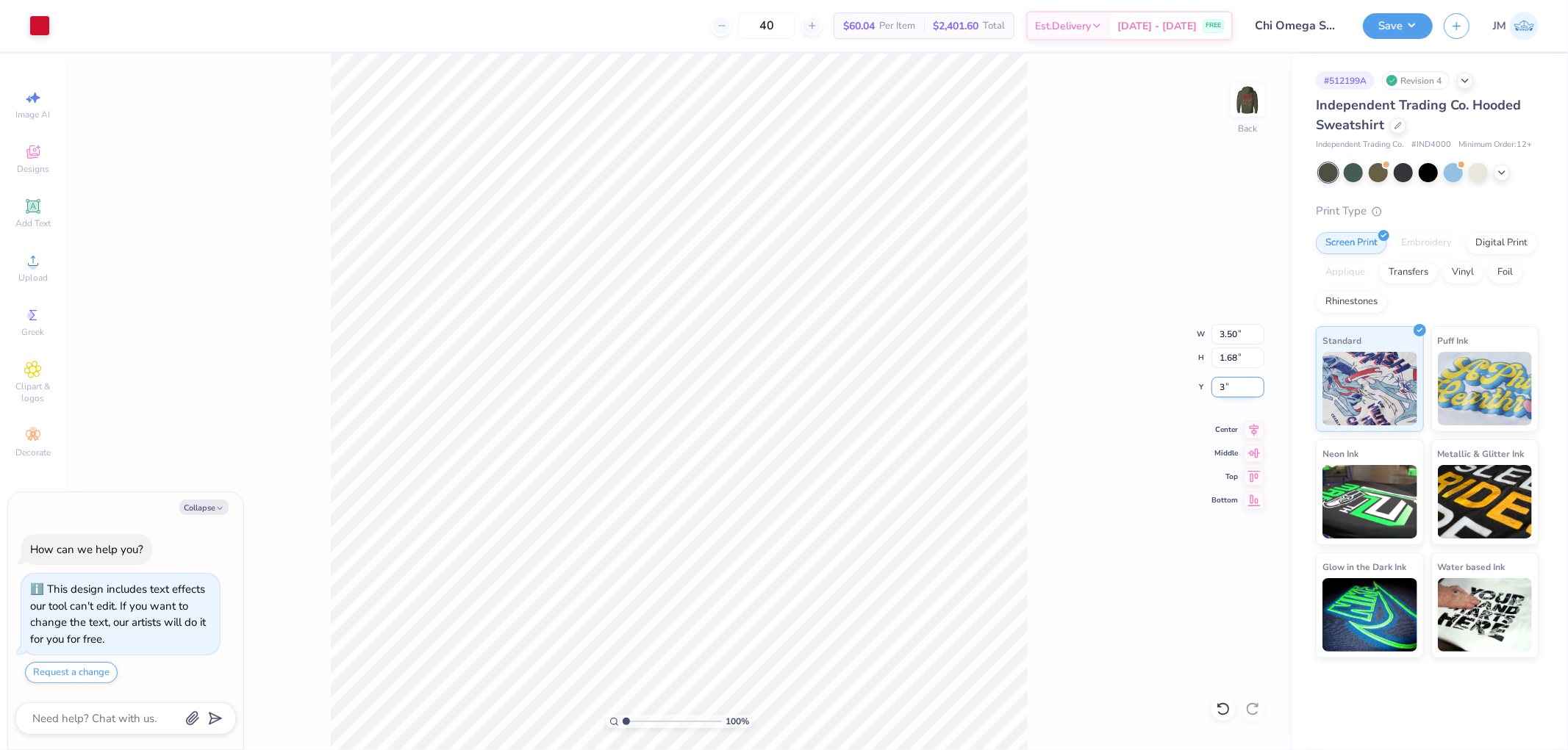
type input "3"
type textarea "x"
type input "3.00"
drag, startPoint x: 1260, startPoint y: 109, endPoint x: 1221, endPoint y: 119, distance: 40.3
click at [1259, 109] on img at bounding box center [1247, 100] width 30 height 30
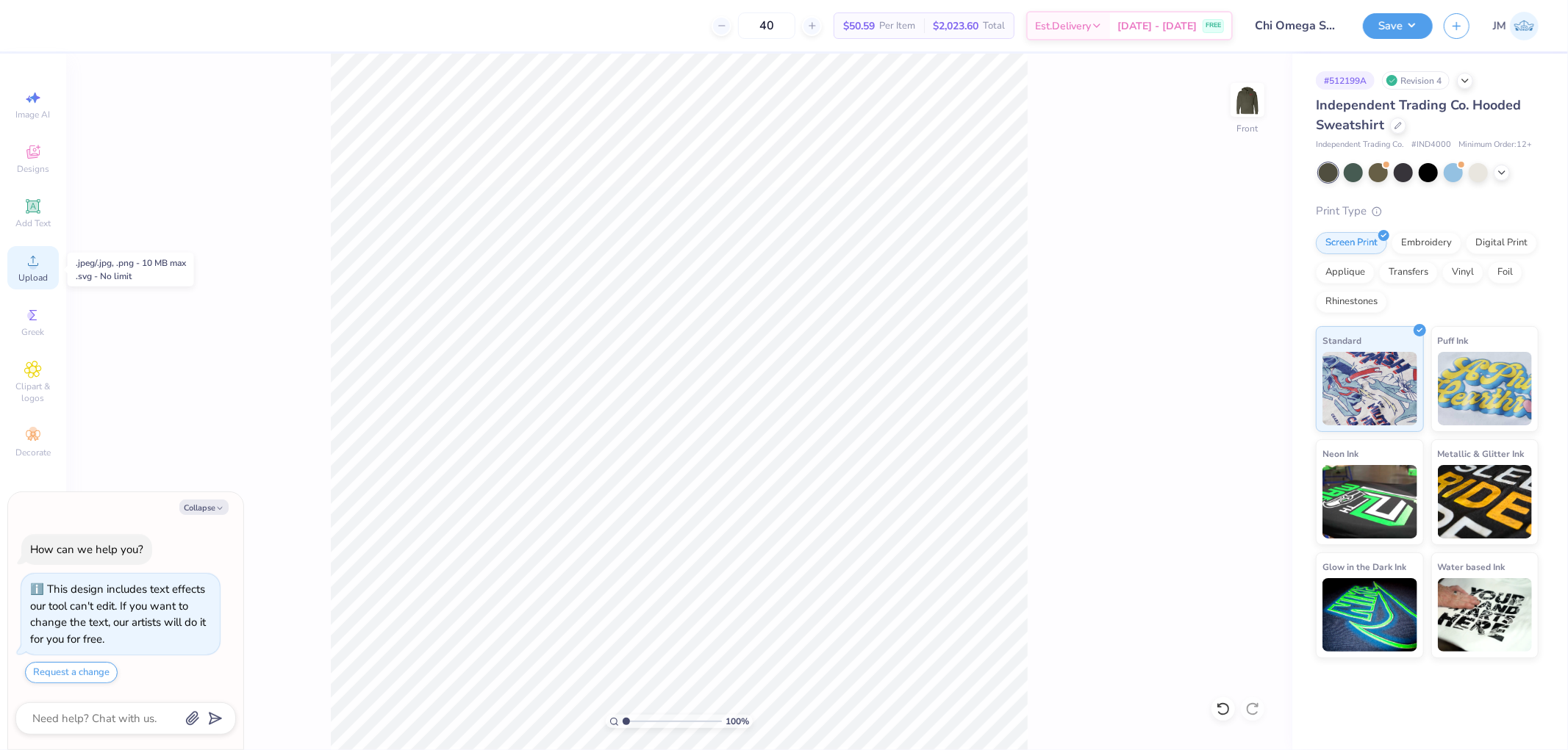
click at [38, 275] on span "Upload" at bounding box center [34, 278] width 30 height 12
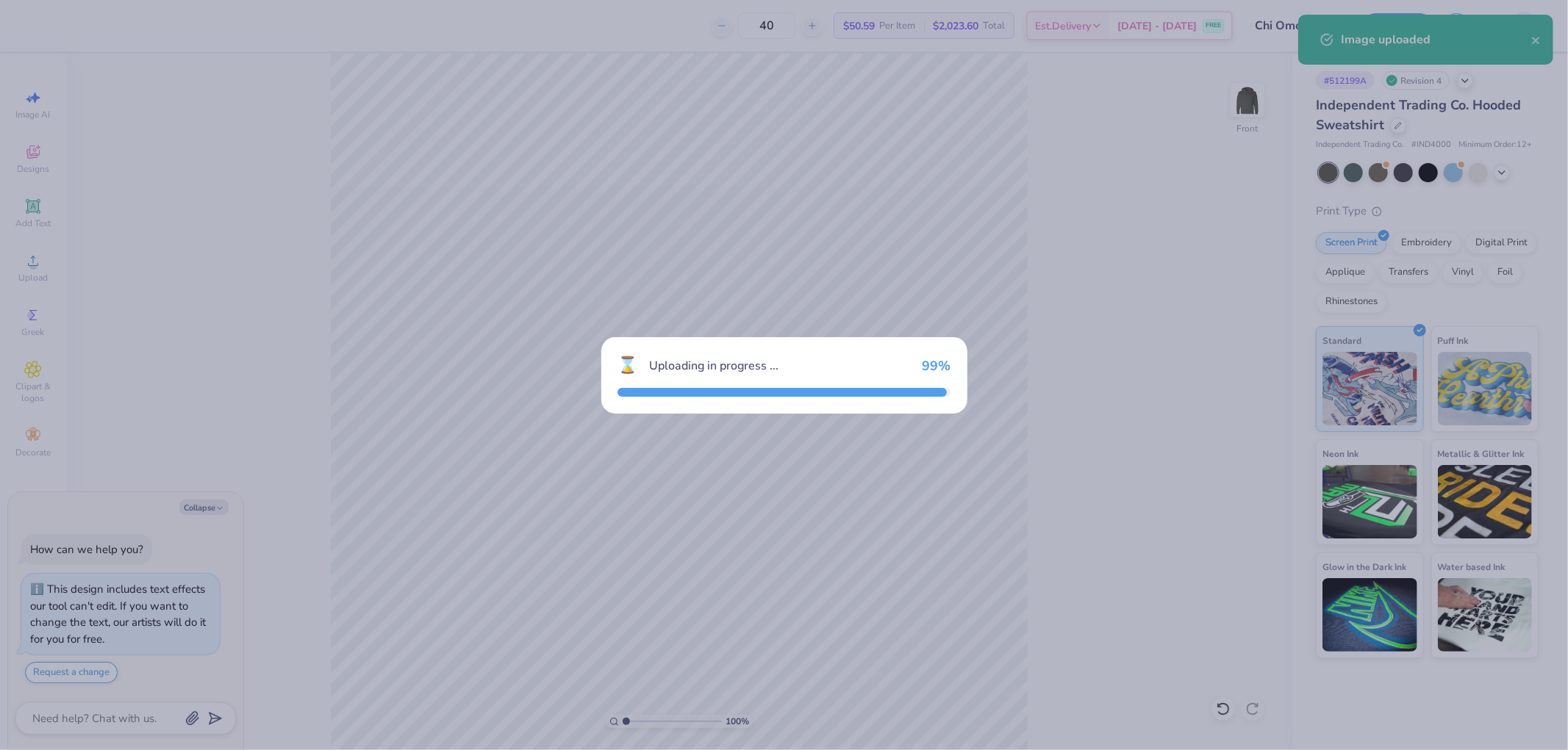
type textarea "x"
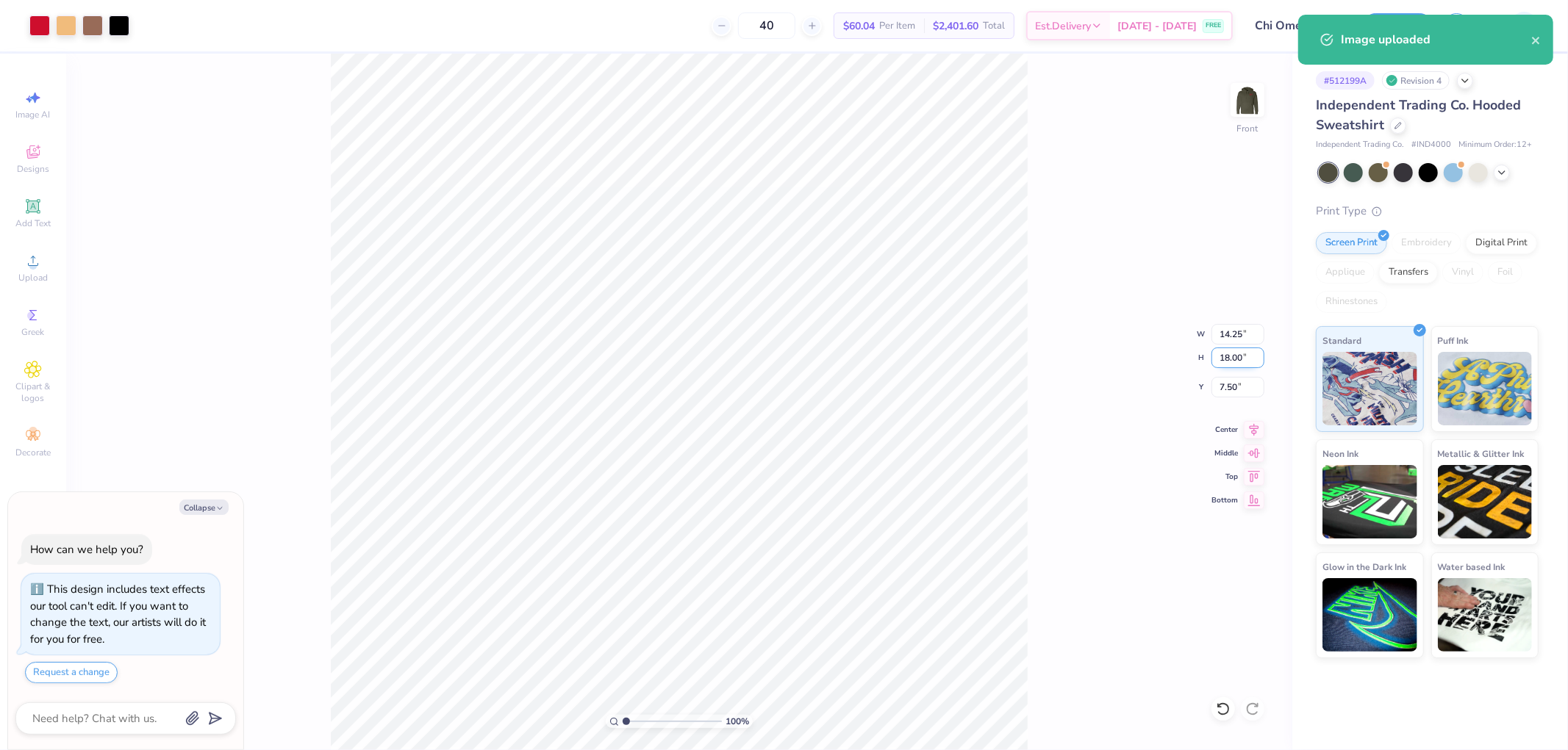
click at [1236, 356] on input "18.00" at bounding box center [1238, 357] width 53 height 21
type input "15"
type textarea "x"
type input "11.87"
type input "15.00"
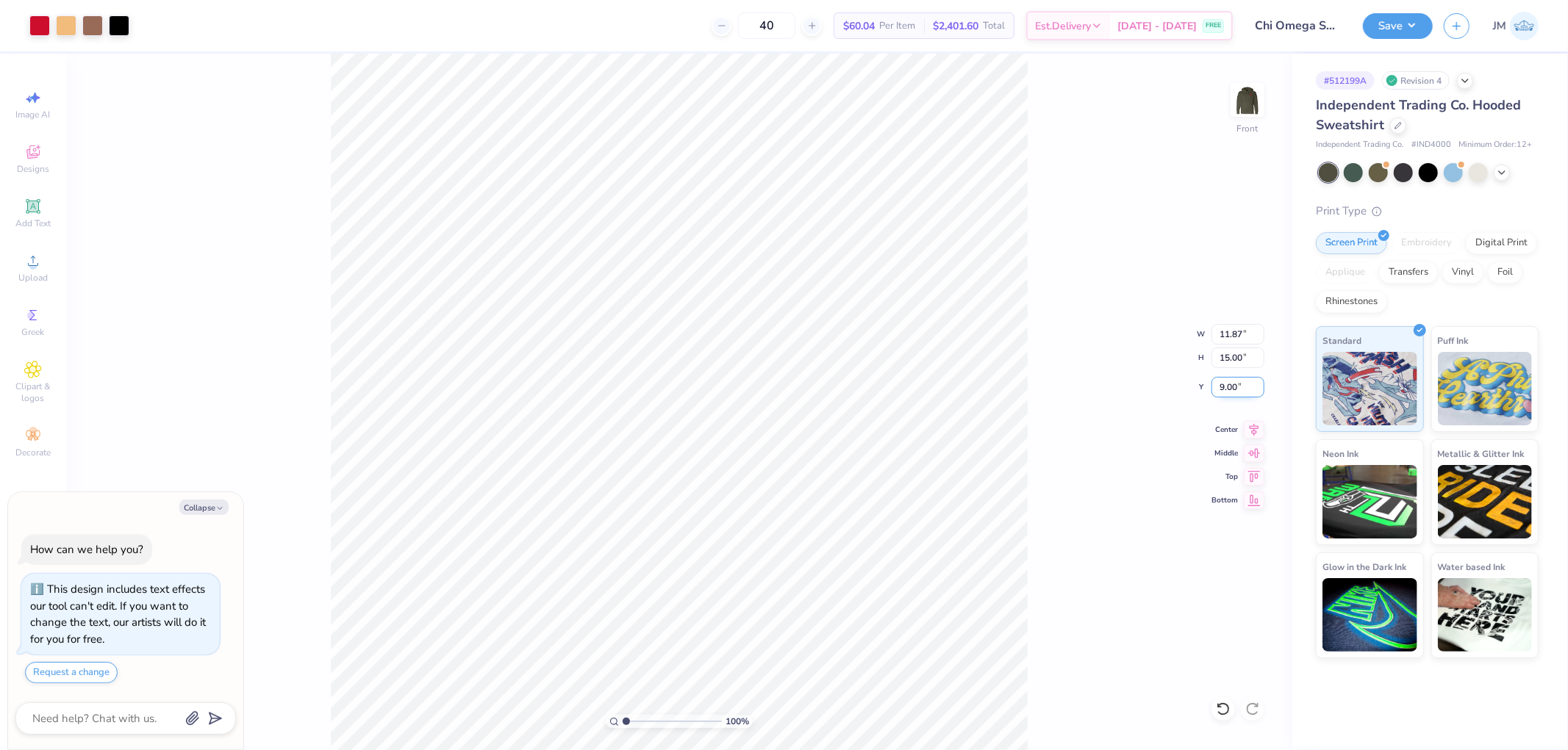
click at [1236, 390] on input "9.00" at bounding box center [1238, 387] width 53 height 21
type input "6"
type textarea "x"
type input "6.00"
click at [1254, 429] on icon at bounding box center [1254, 427] width 10 height 13
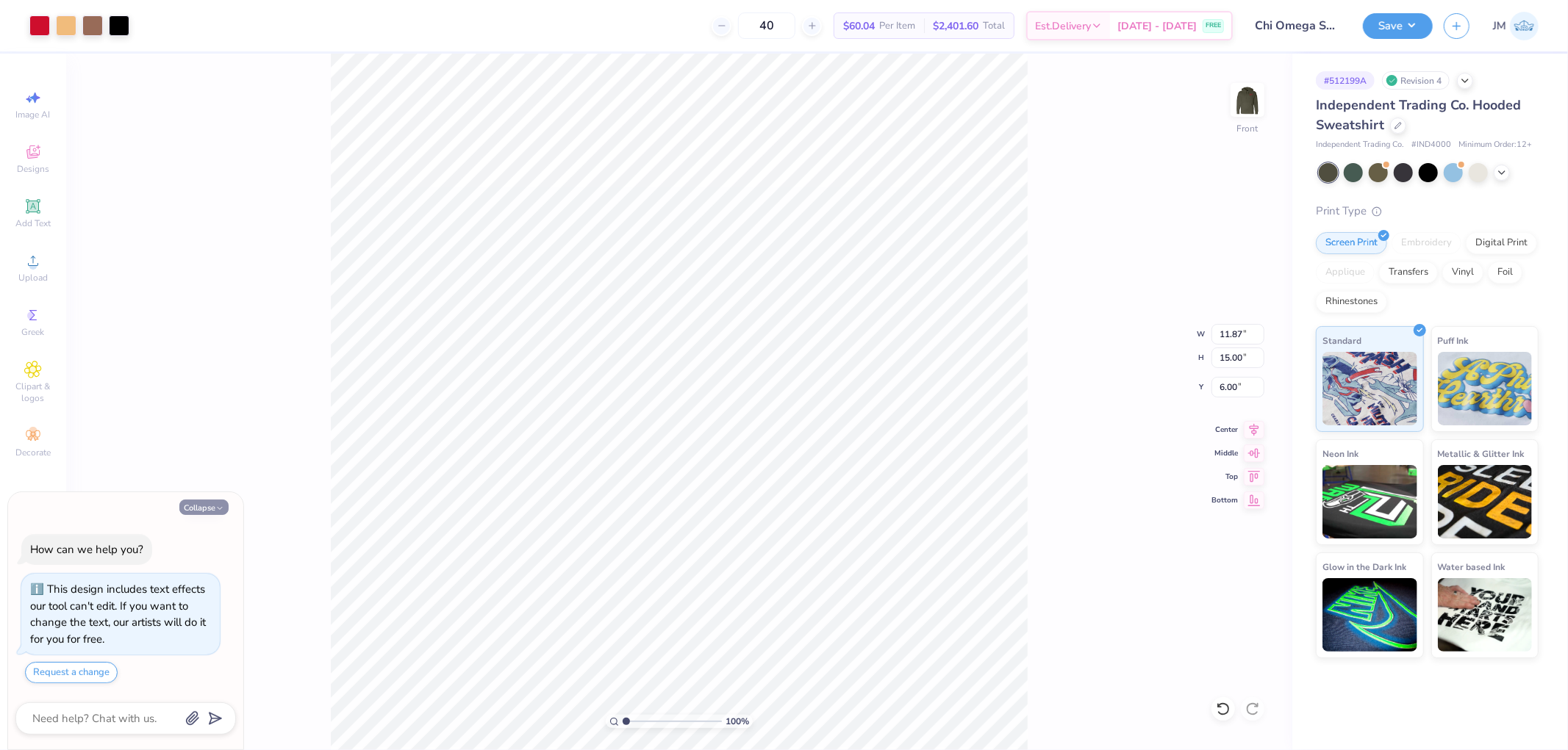
click at [211, 504] on button "Collapse" at bounding box center [204, 508] width 50 height 16
type textarea "x"
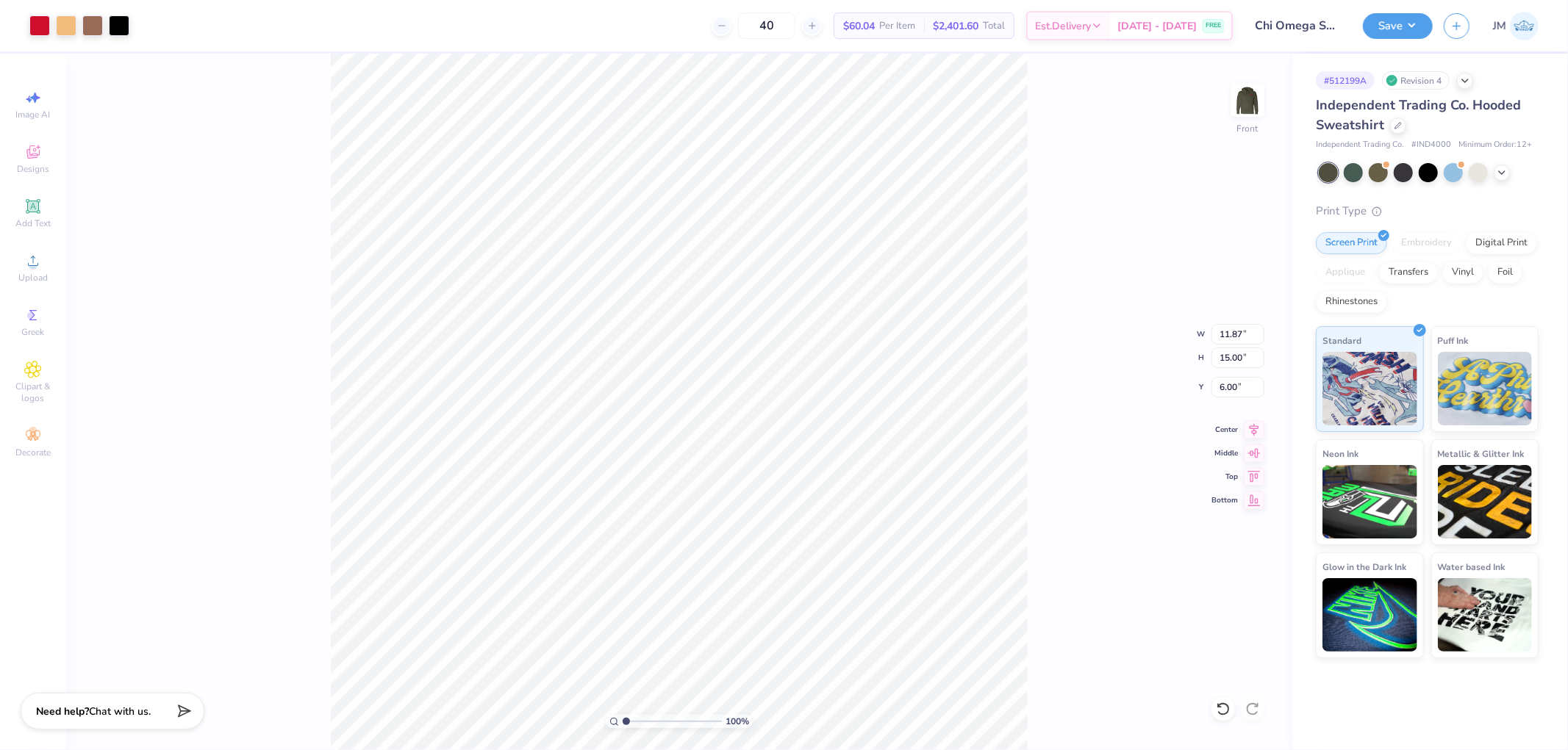
click at [250, 390] on div "100 % Front W 11.87 11.87 " H 15.00 15.00 " Y 6.00 6.00 " Center Middle Top Bot…" at bounding box center [679, 402] width 1226 height 696
click at [32, 443] on icon at bounding box center [33, 436] width 18 height 18
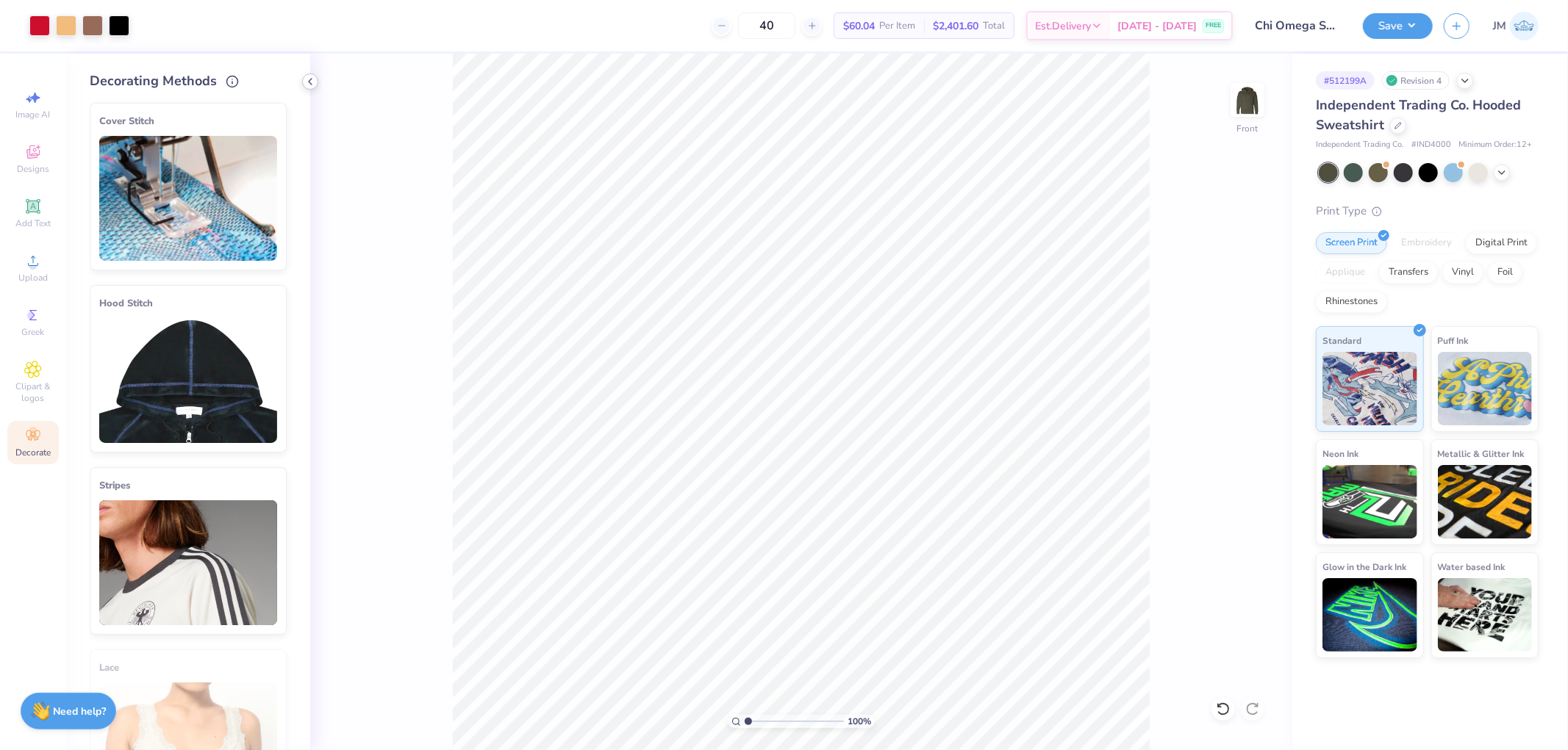
click at [307, 82] on icon at bounding box center [311, 81] width 12 height 12
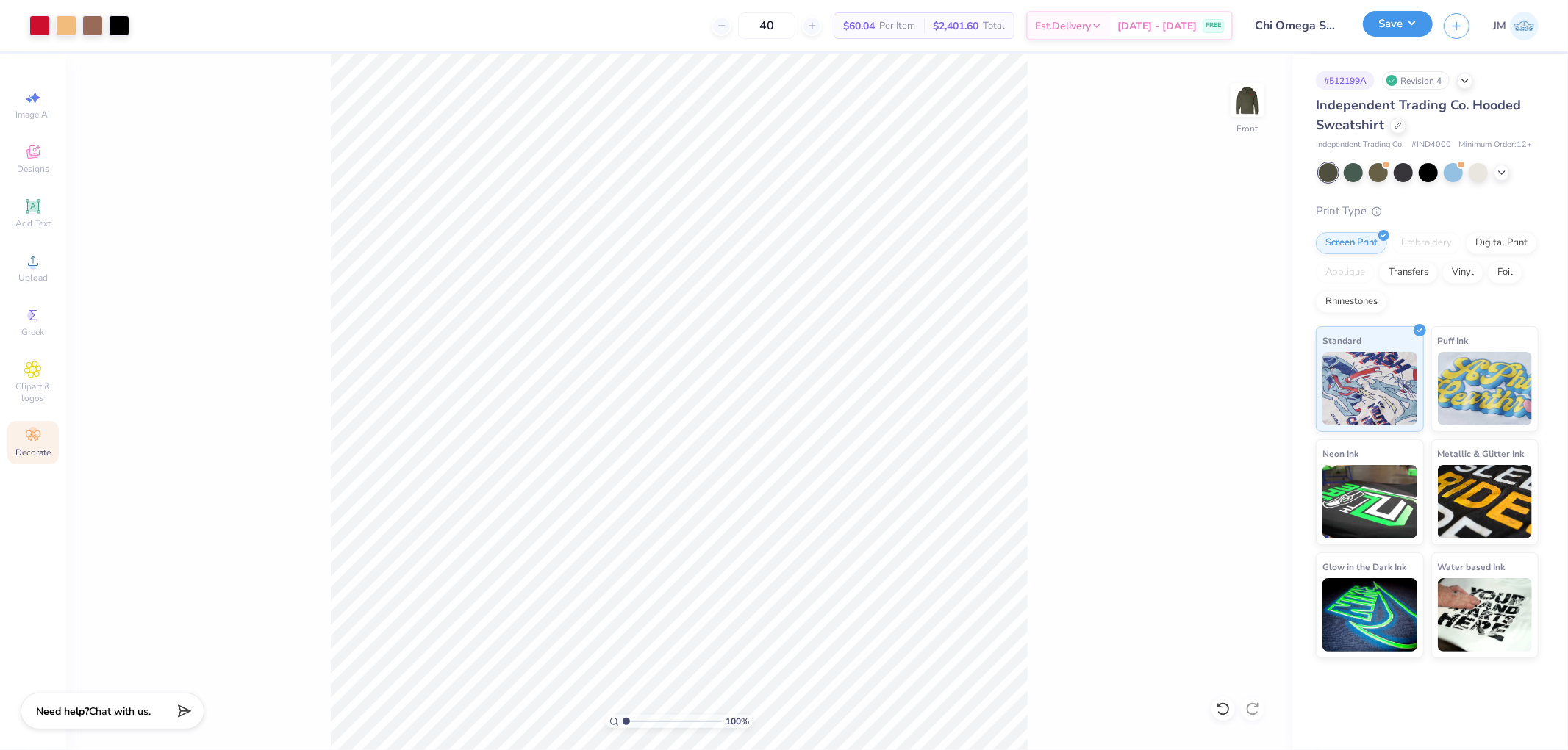
click at [1406, 27] on button "Save" at bounding box center [1397, 24] width 69 height 26
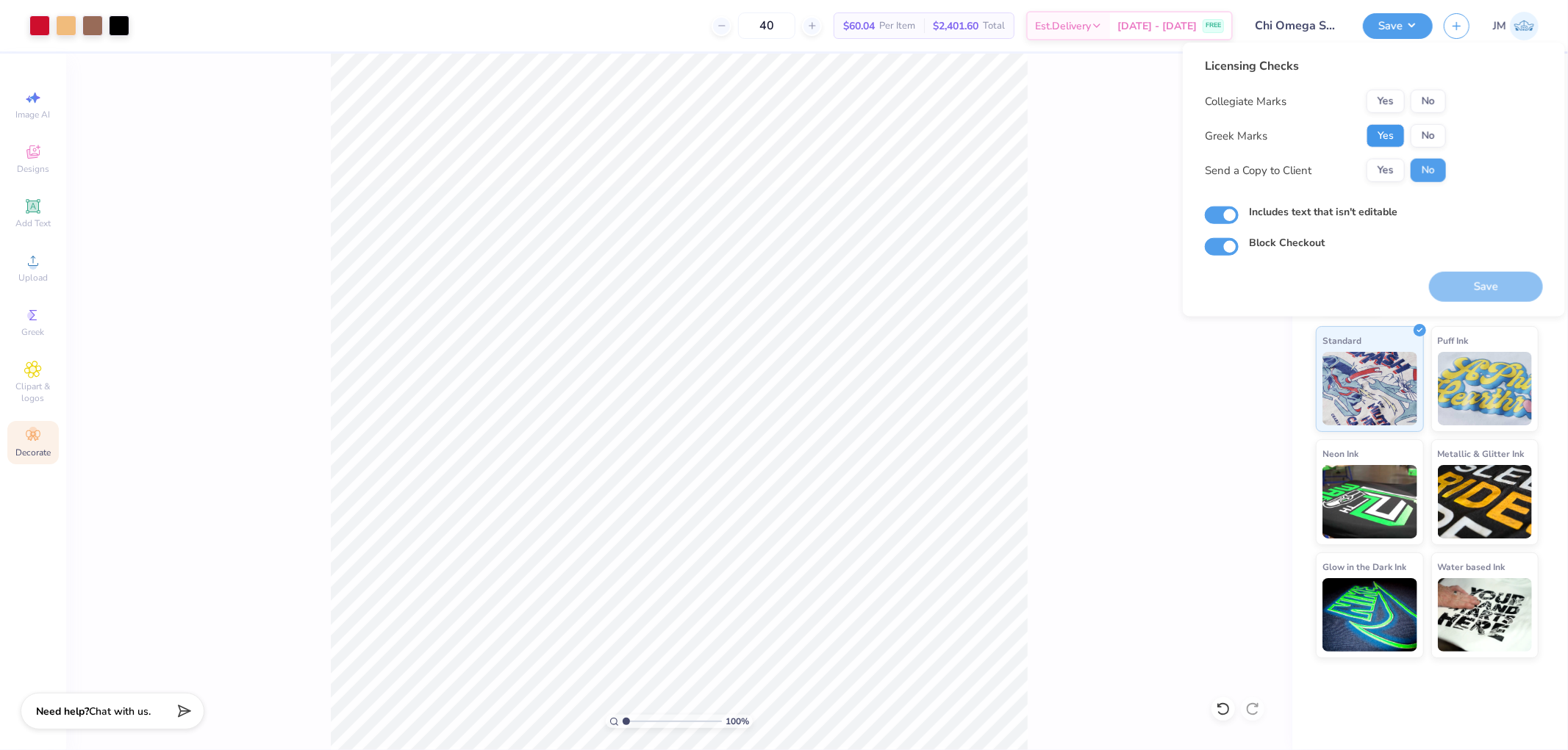
click at [1372, 136] on button "Yes" at bounding box center [1385, 136] width 39 height 24
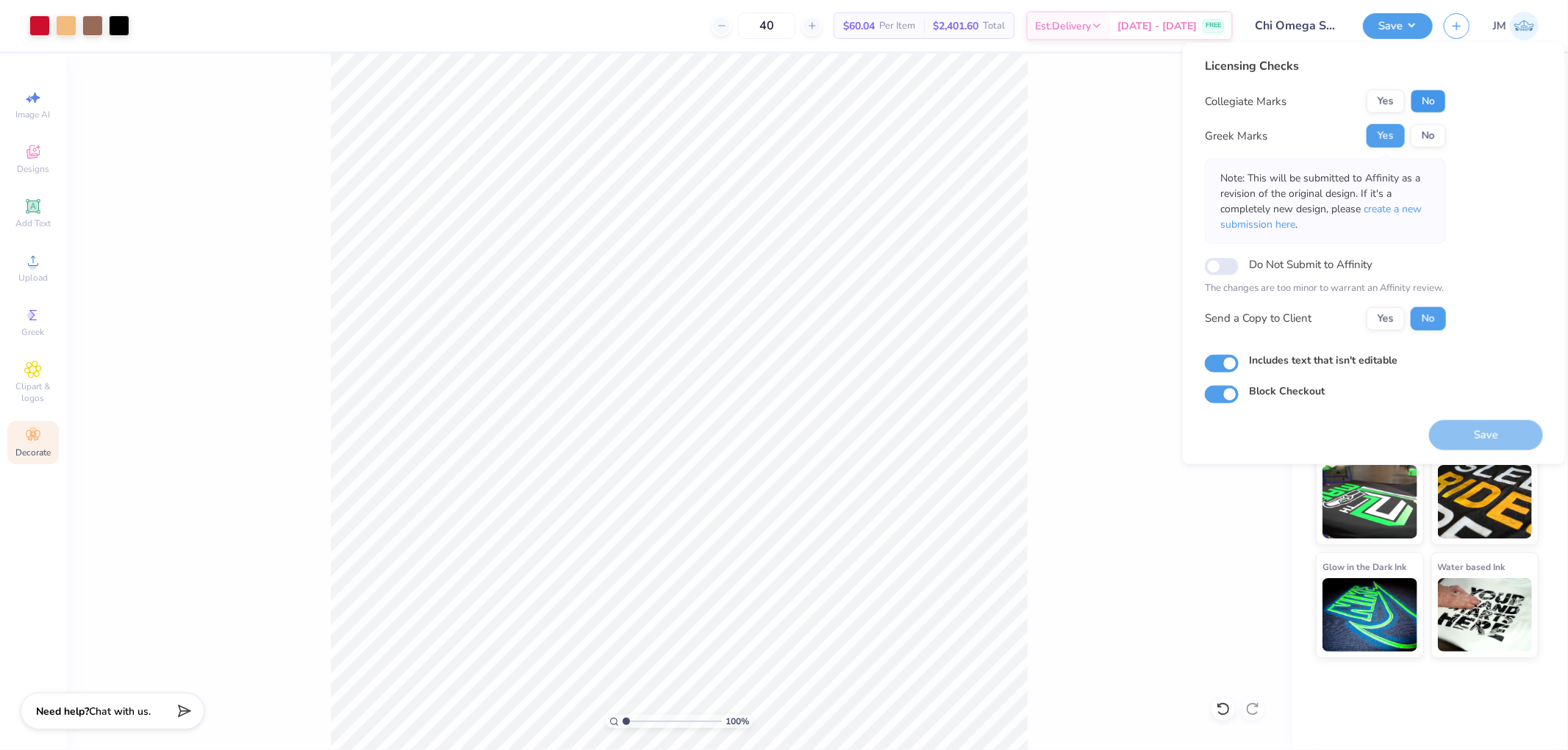
click at [1441, 105] on button "No" at bounding box center [1428, 101] width 36 height 24
click at [1421, 206] on span "create a new submission here" at bounding box center [1321, 217] width 201 height 30
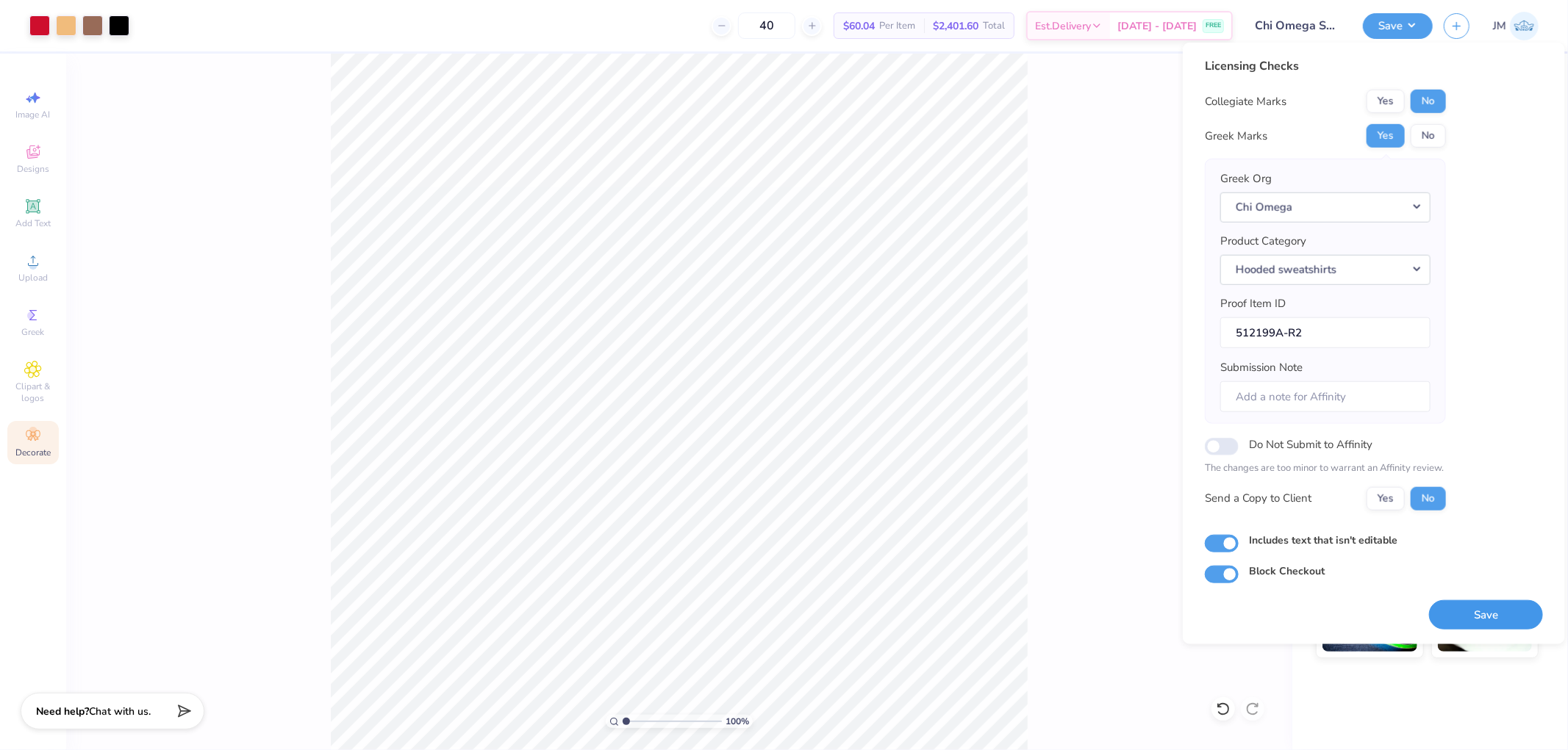
click at [1468, 611] on button "Save" at bounding box center [1486, 614] width 114 height 30
